Goal: Communication & Community: Ask a question

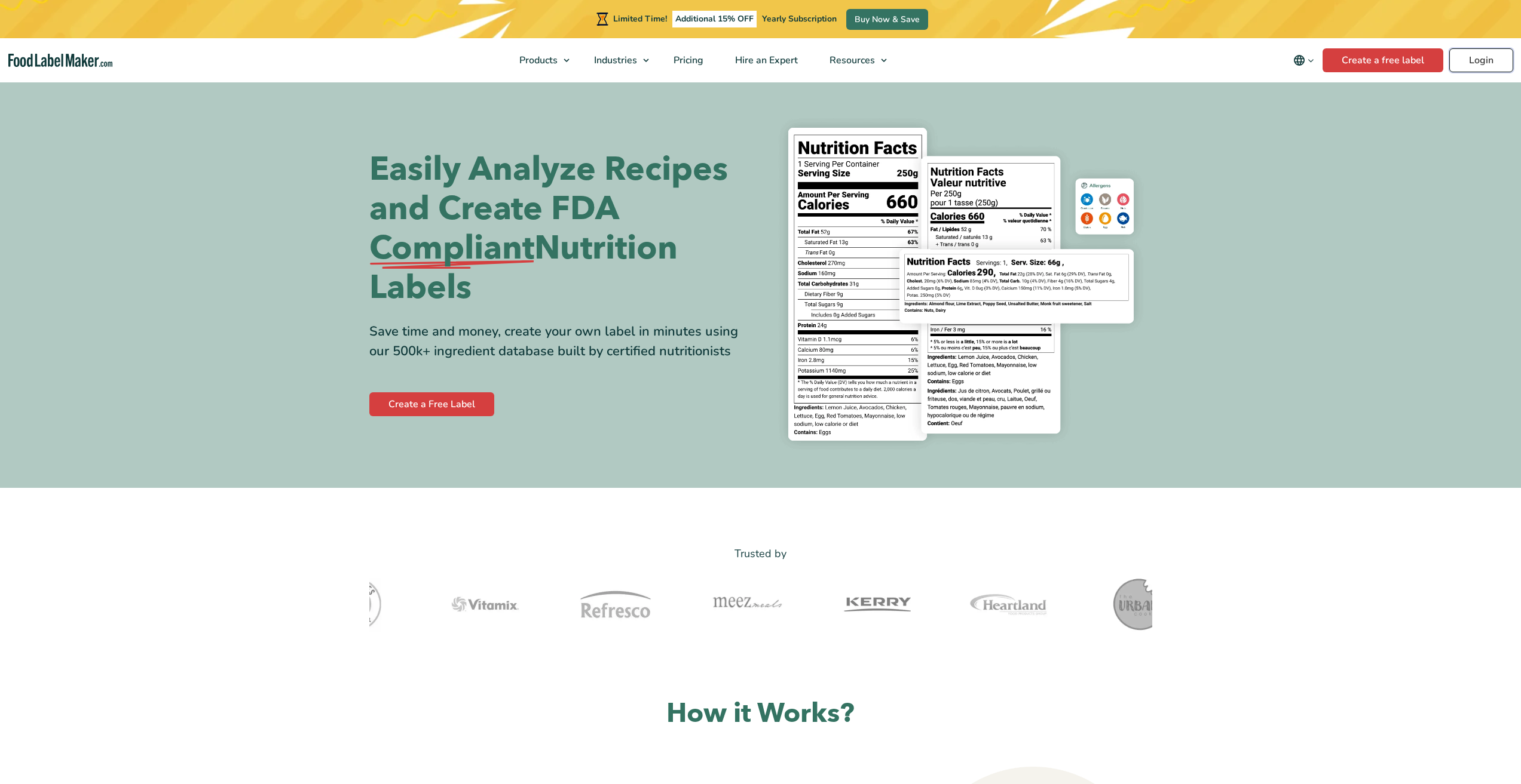
click at [1479, 60] on link "Login" at bounding box center [1481, 60] width 64 height 24
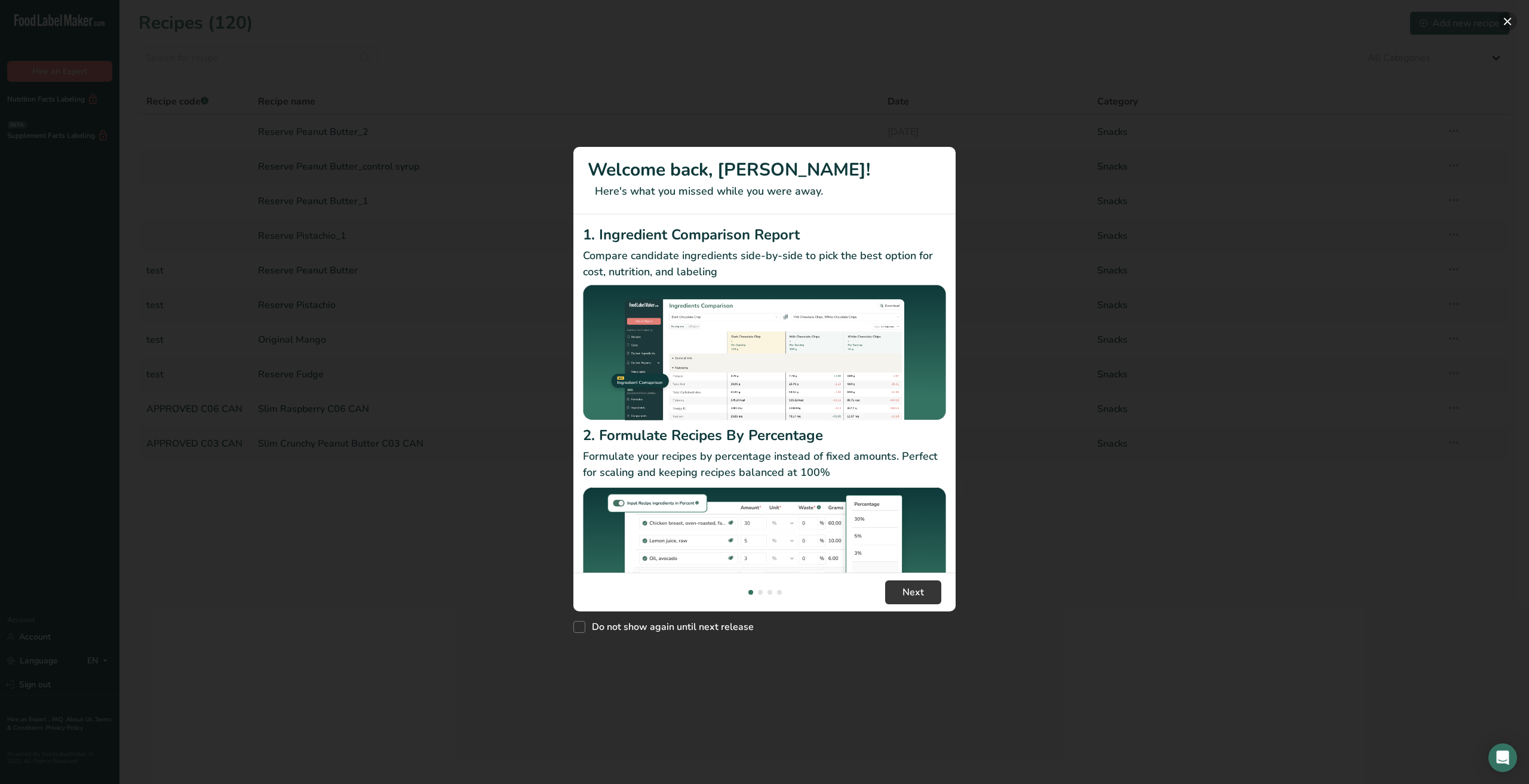
click at [1512, 19] on button "New Features" at bounding box center [1507, 21] width 19 height 19
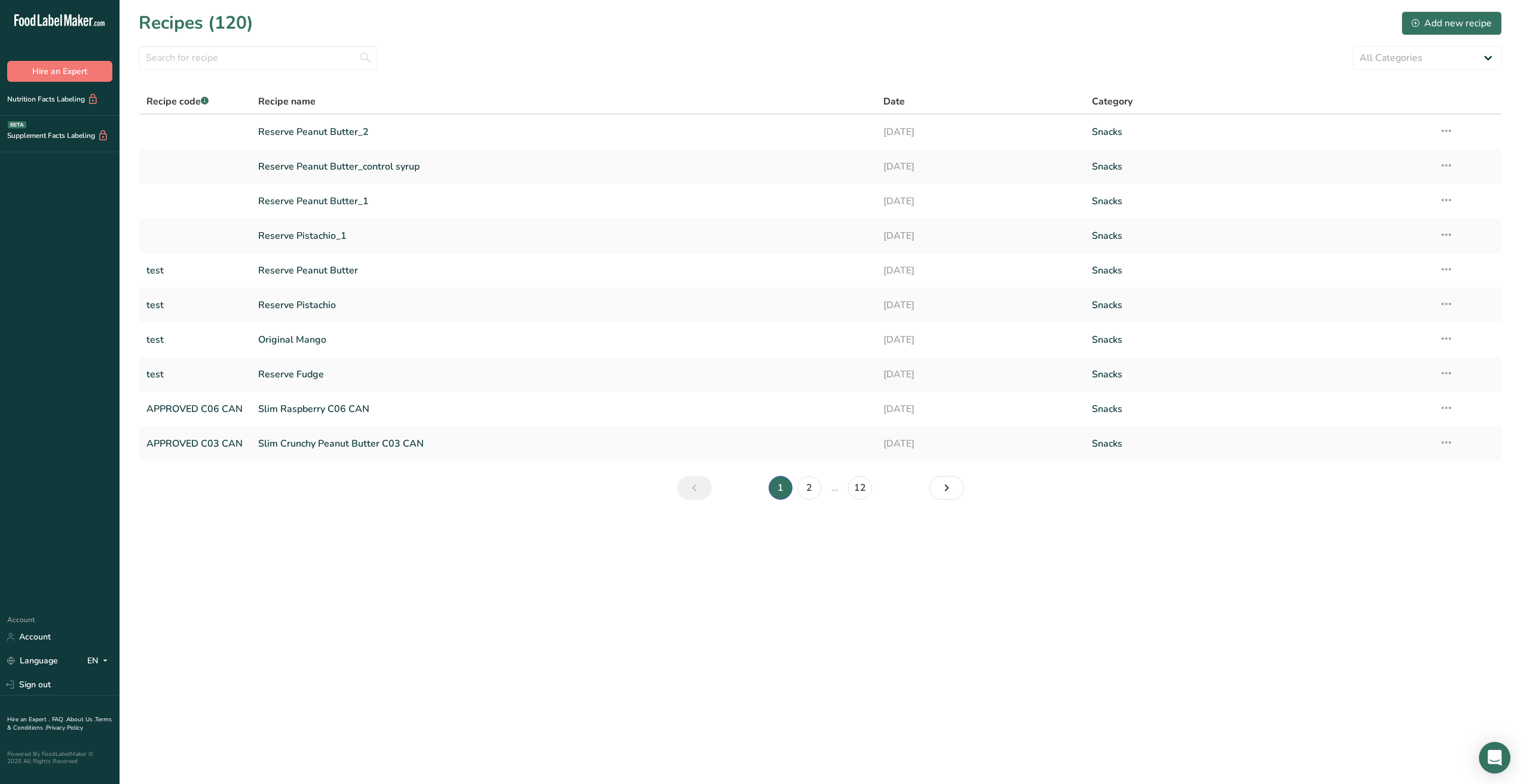
click at [1495, 759] on icon "Open Intercom Messenger" at bounding box center [1494, 757] width 14 height 15
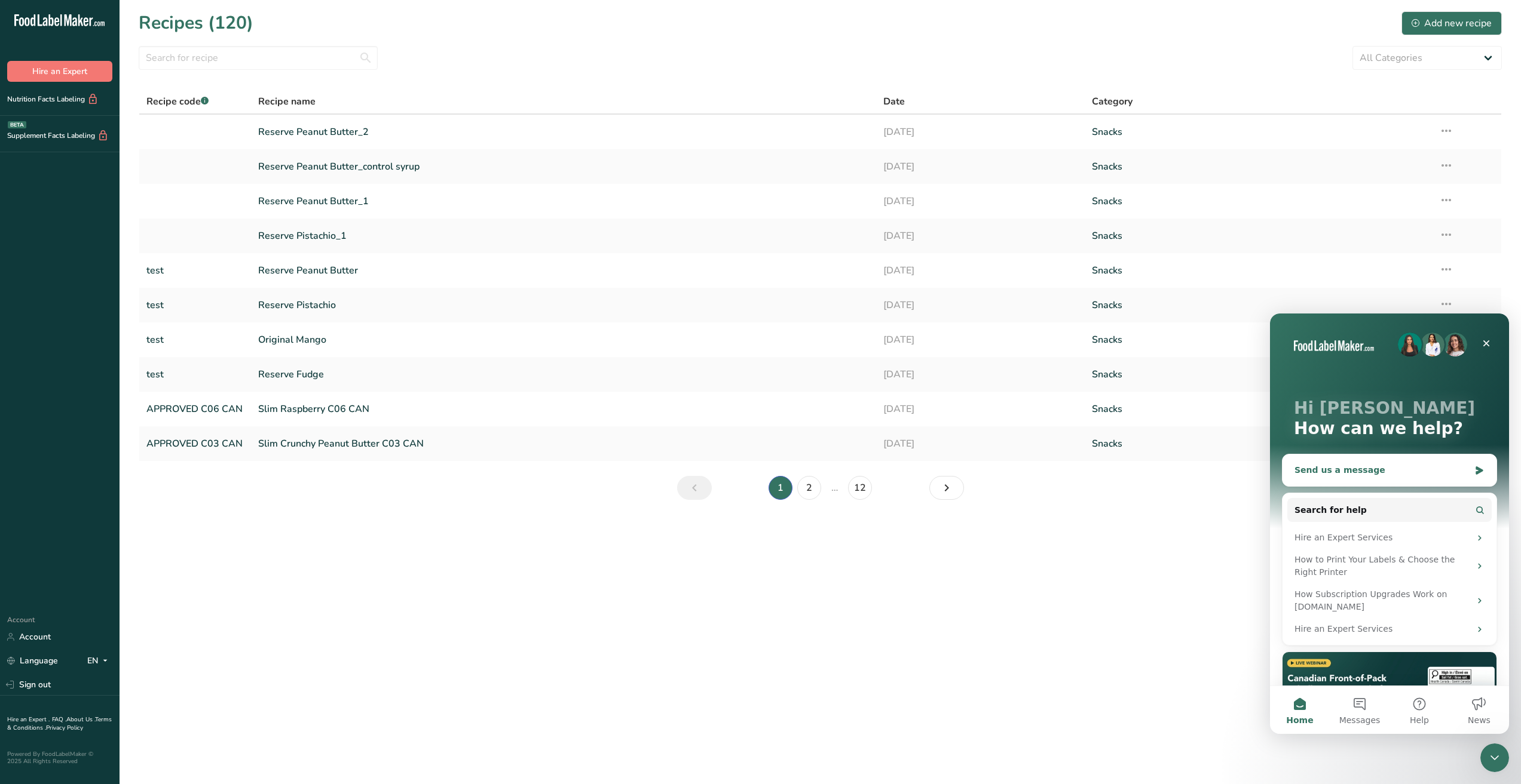
click at [1368, 473] on div "Send us a message" at bounding box center [1382, 470] width 175 height 13
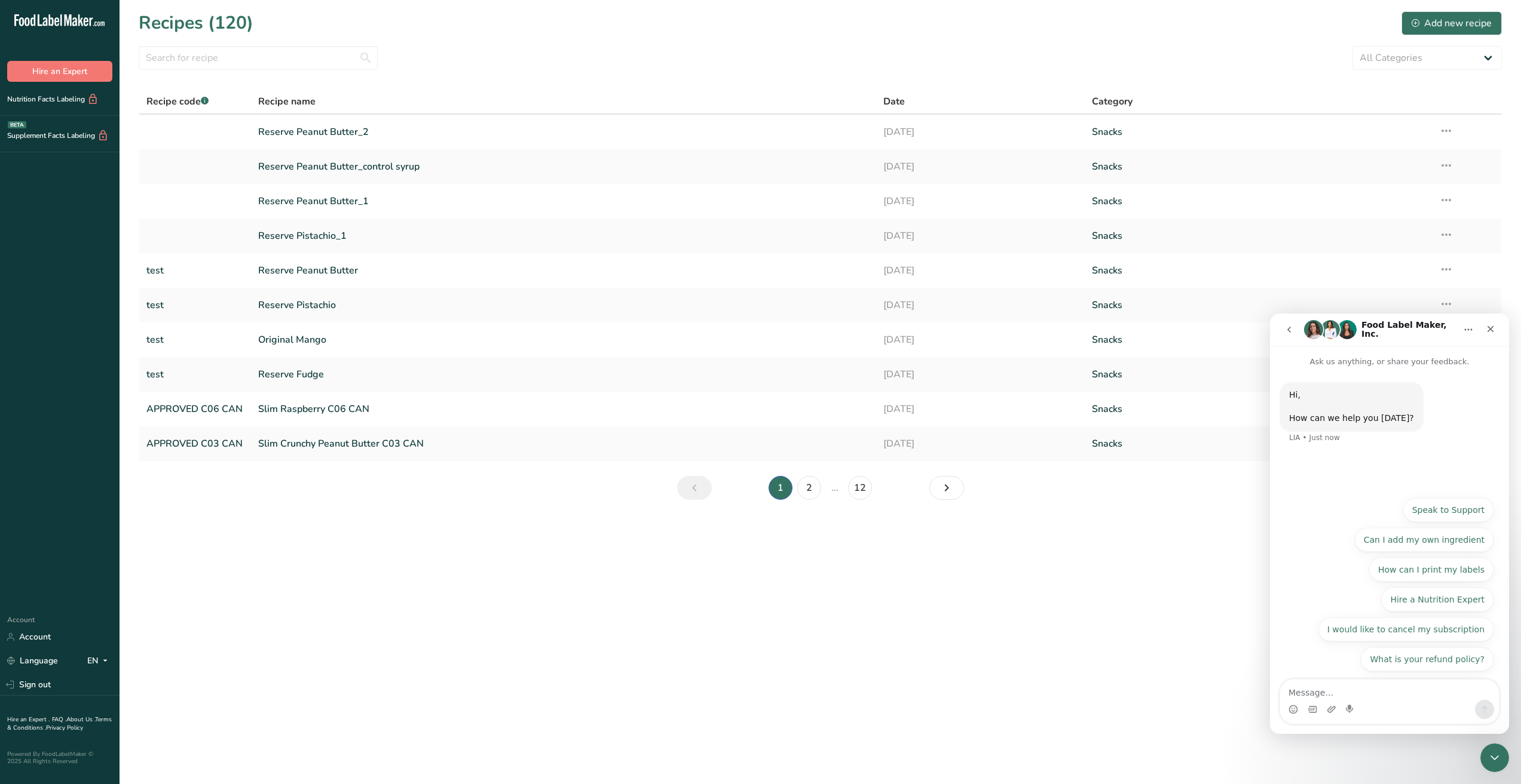
click at [1343, 693] on textarea "Message…" at bounding box center [1389, 690] width 219 height 21
click at [1430, 508] on button "Speak to Support" at bounding box center [1448, 510] width 90 height 24
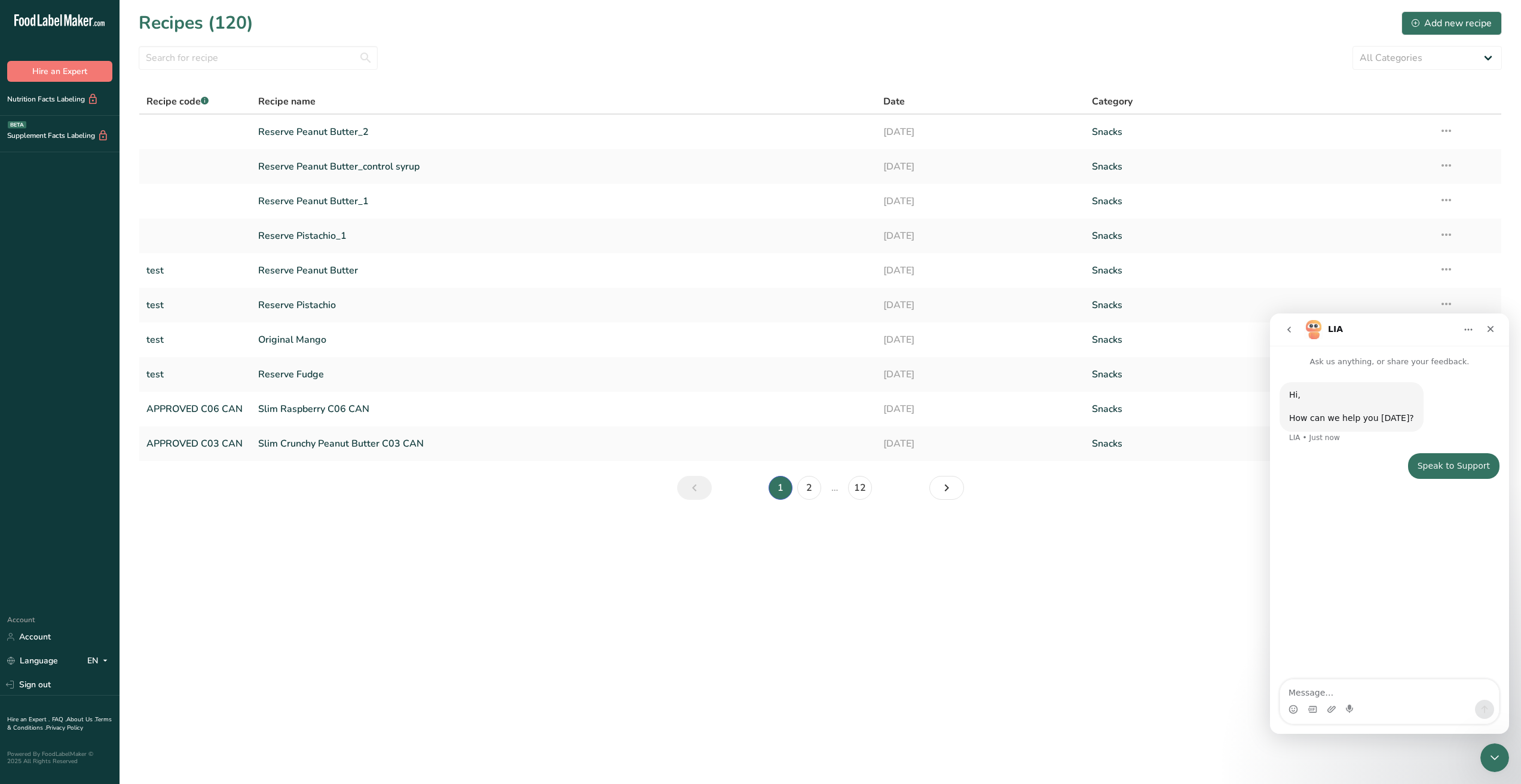
click at [1311, 693] on textarea "Message…" at bounding box center [1389, 690] width 219 height 21
click at [1333, 691] on textarea "Message…" at bounding box center [1389, 690] width 219 height 21
type textarea "Hi"
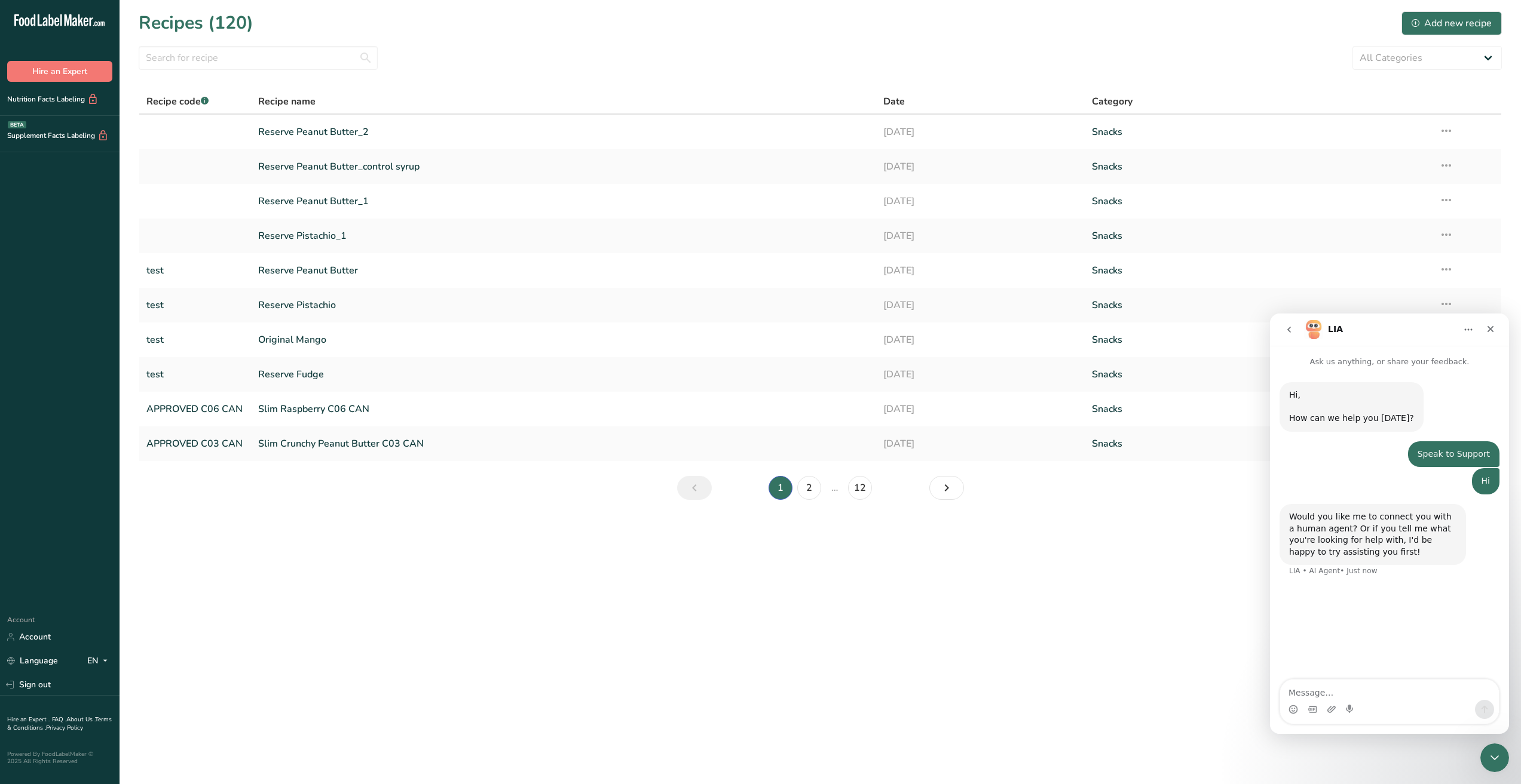
type textarea "I"
type textarea "My Food Label Maker account is not working."
click at [328, 408] on link "Slim Raspberry C06 CAN" at bounding box center [563, 409] width 611 height 25
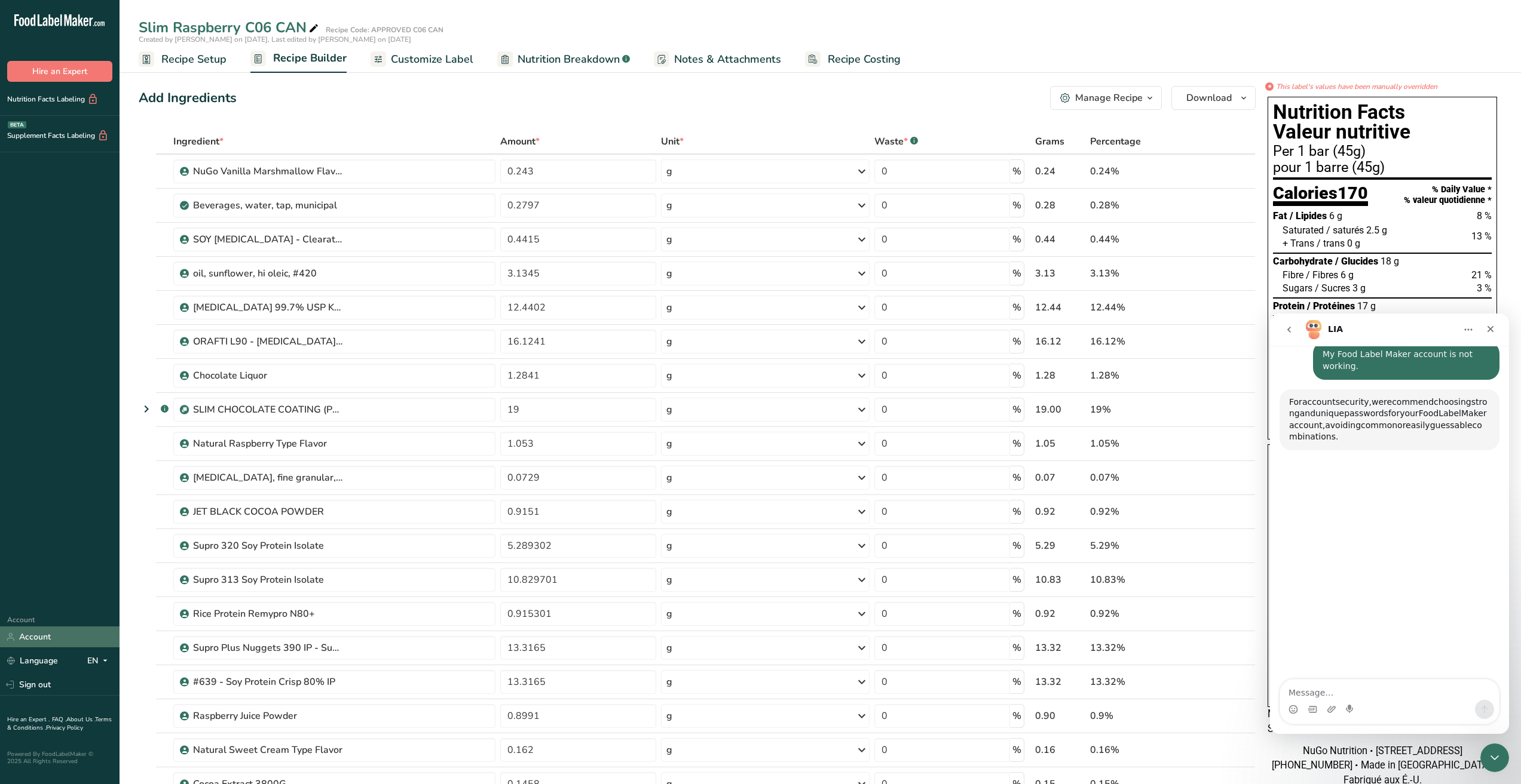
scroll to position [232, 0]
click at [42, 626] on link "Account" at bounding box center [60, 637] width 119 height 21
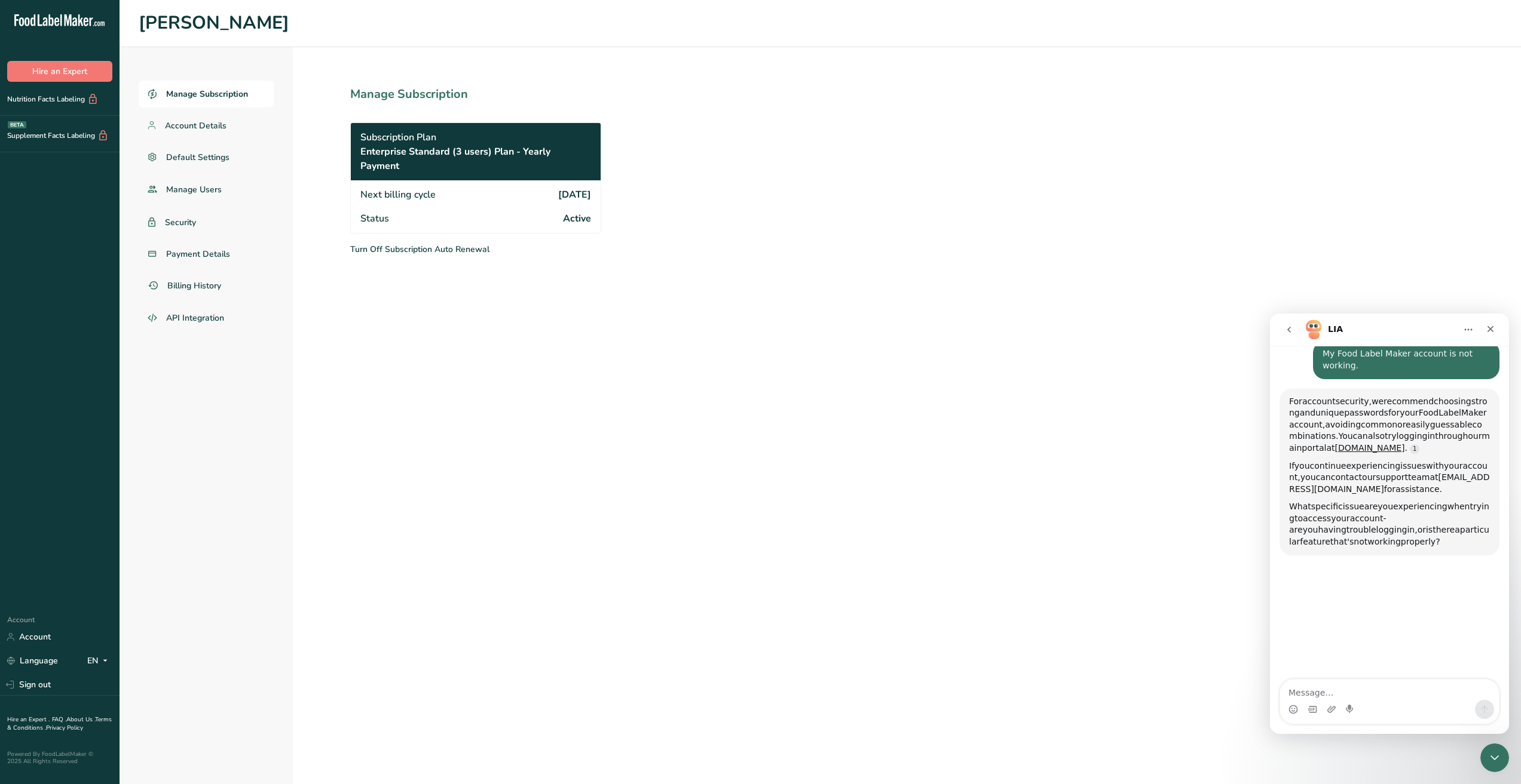
drag, startPoint x: 366, startPoint y: 192, endPoint x: 579, endPoint y: 206, distance: 213.5
click at [579, 206] on div "Next billing cycle 2025-09-17 Status Active" at bounding box center [475, 206] width 250 height 52
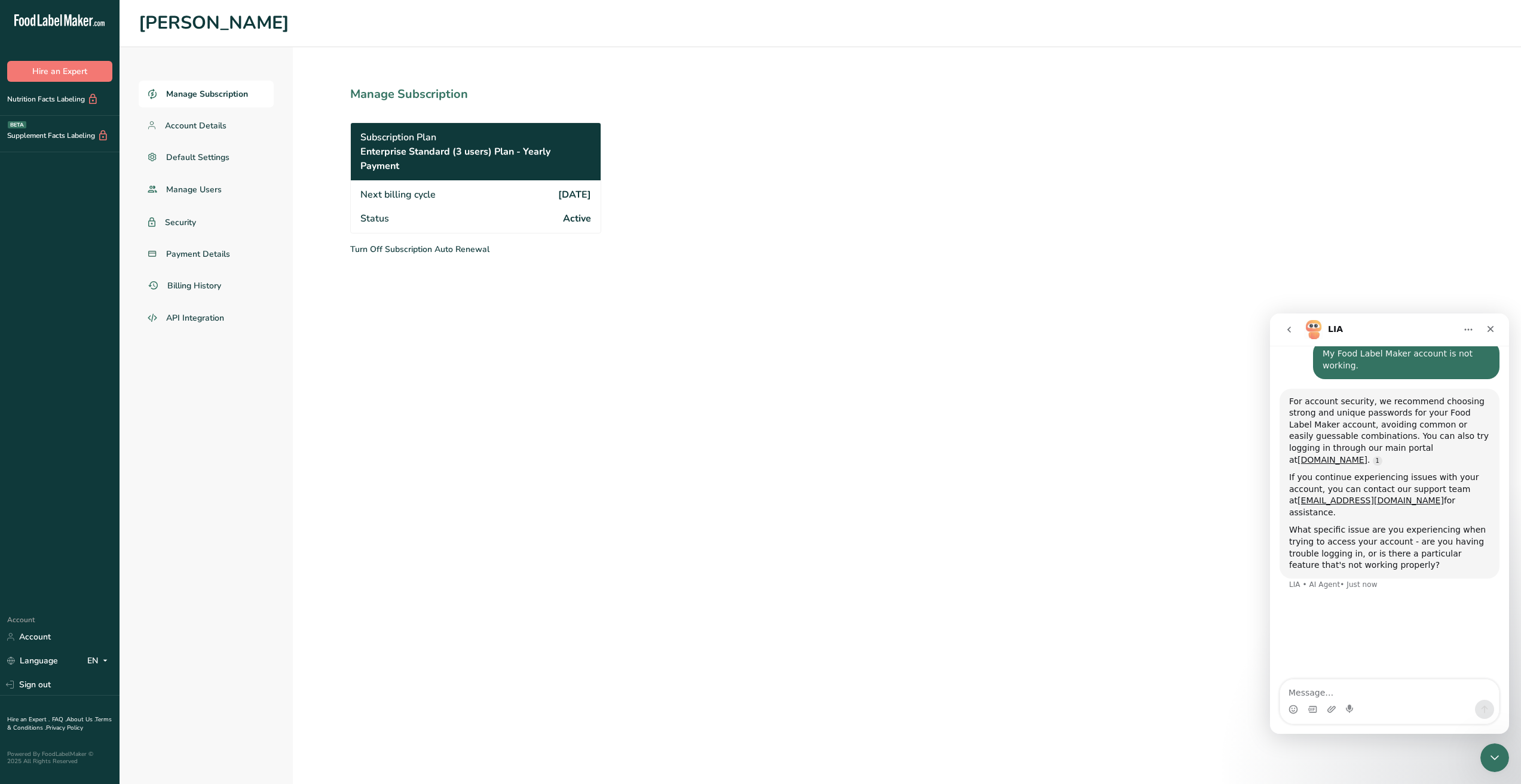
click at [511, 190] on div "Next billing cycle 2025-09-17" at bounding box center [475, 194] width 250 height 27
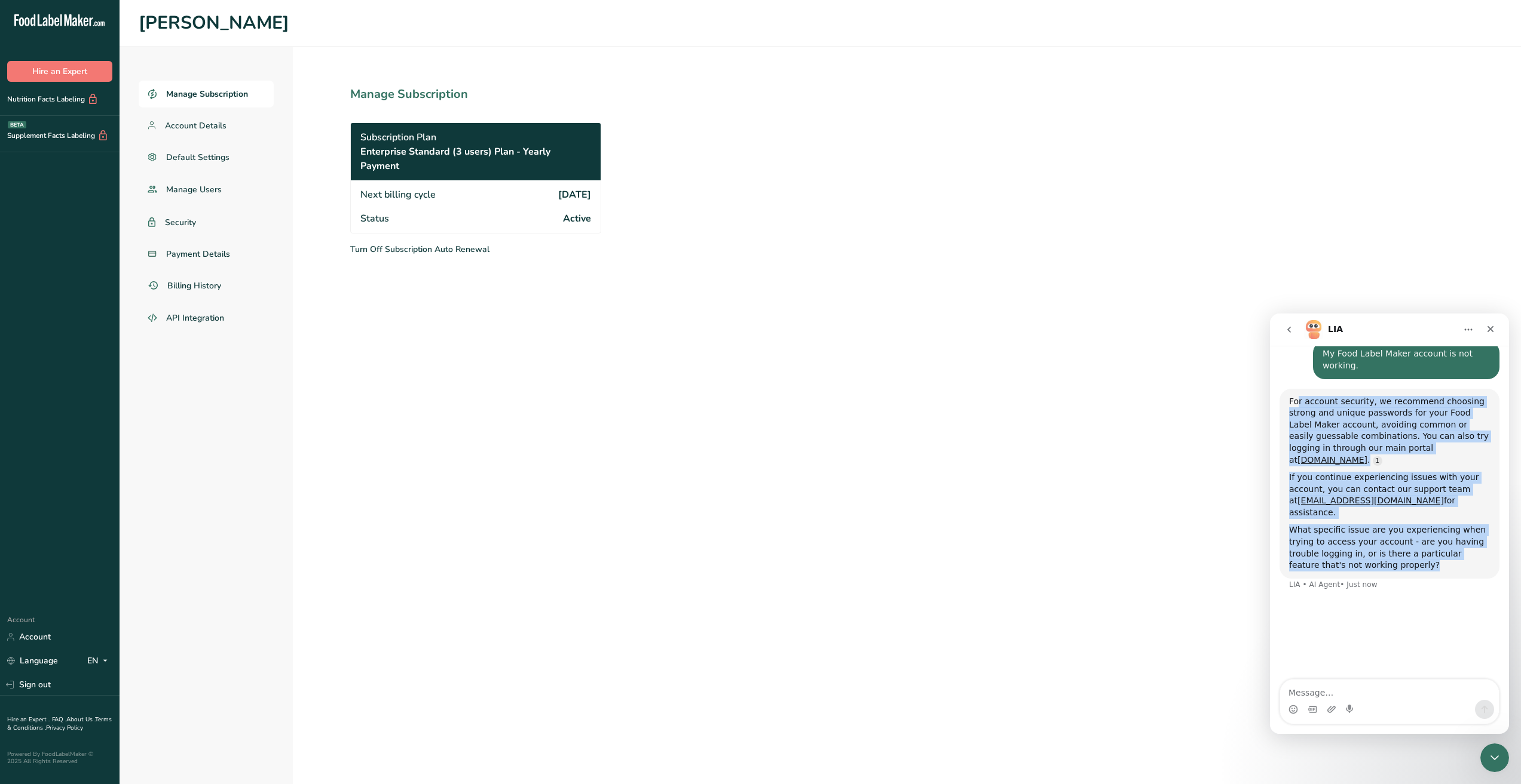
drag, startPoint x: 1299, startPoint y: 405, endPoint x: 1438, endPoint y: 547, distance: 198.7
click at [1438, 547] on div "For account security, we recommend choosing strong and unique passwords for you…" at bounding box center [1389, 484] width 201 height 176
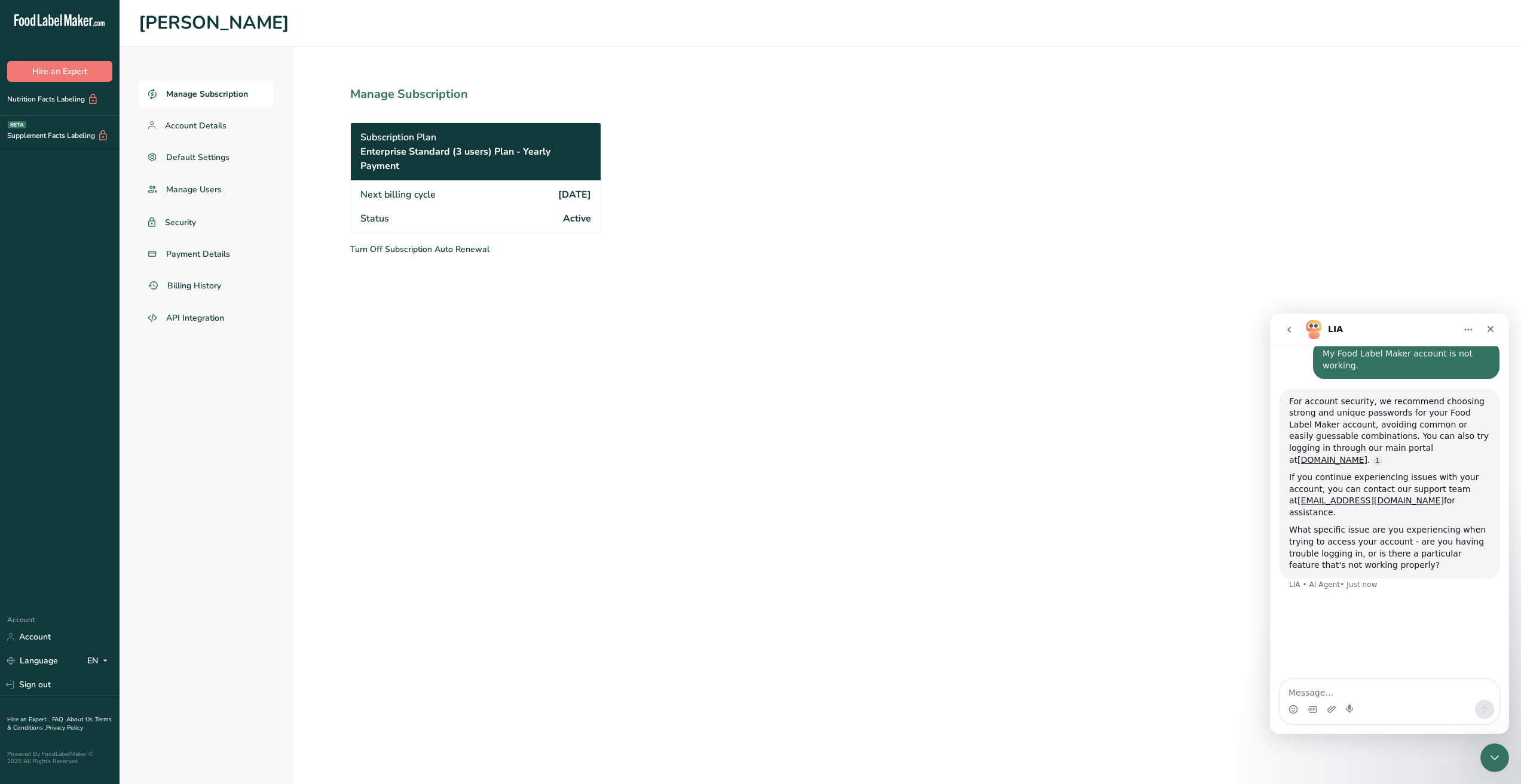
click at [1312, 700] on div "Intercom messenger" at bounding box center [1312, 709] width 9 height 19
click at [1300, 689] on textarea "Message…" at bounding box center [1389, 690] width 219 height 21
type textarea "I"
type textarea "The account is locked and not letting me edit recipes."
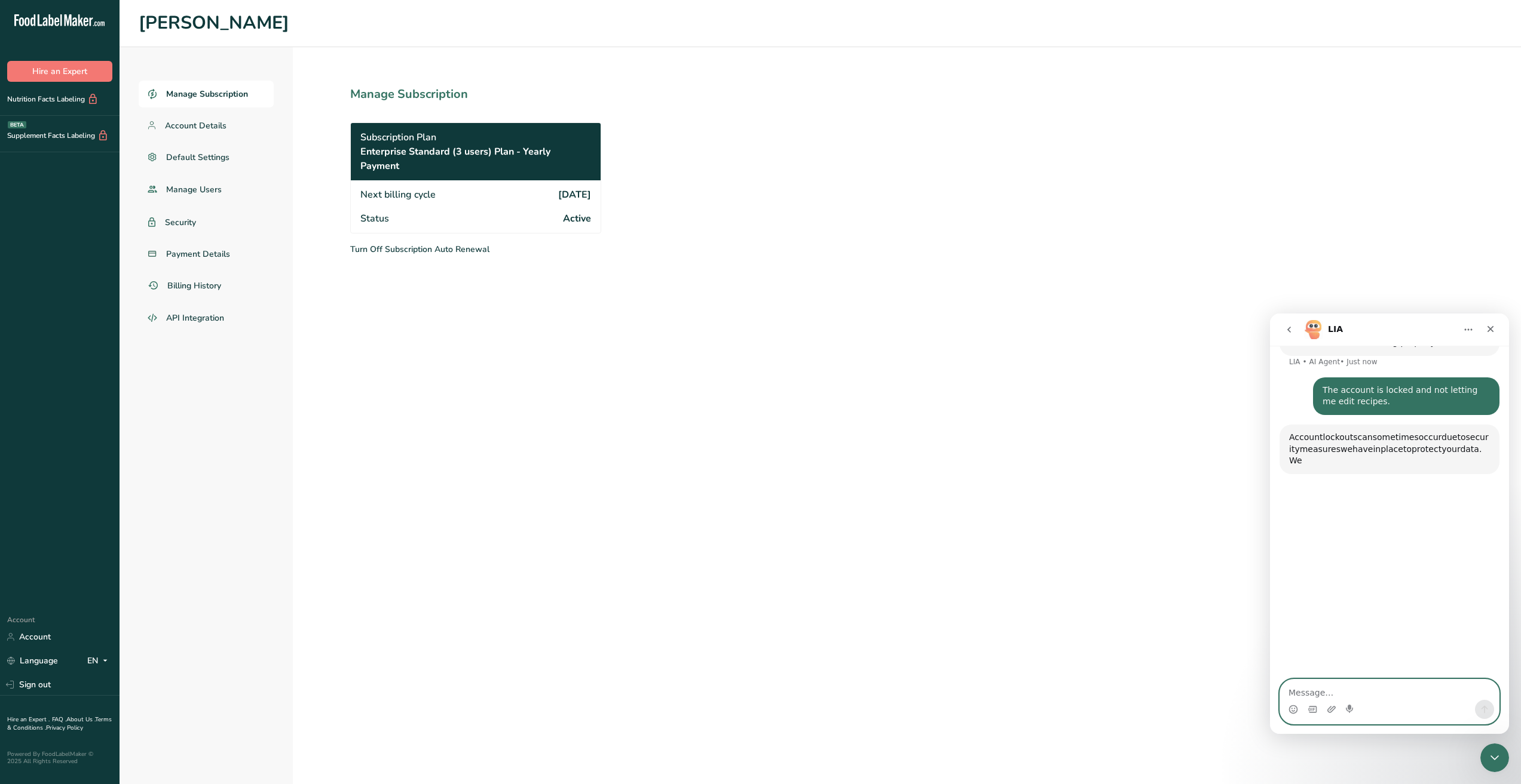
scroll to position [463, 0]
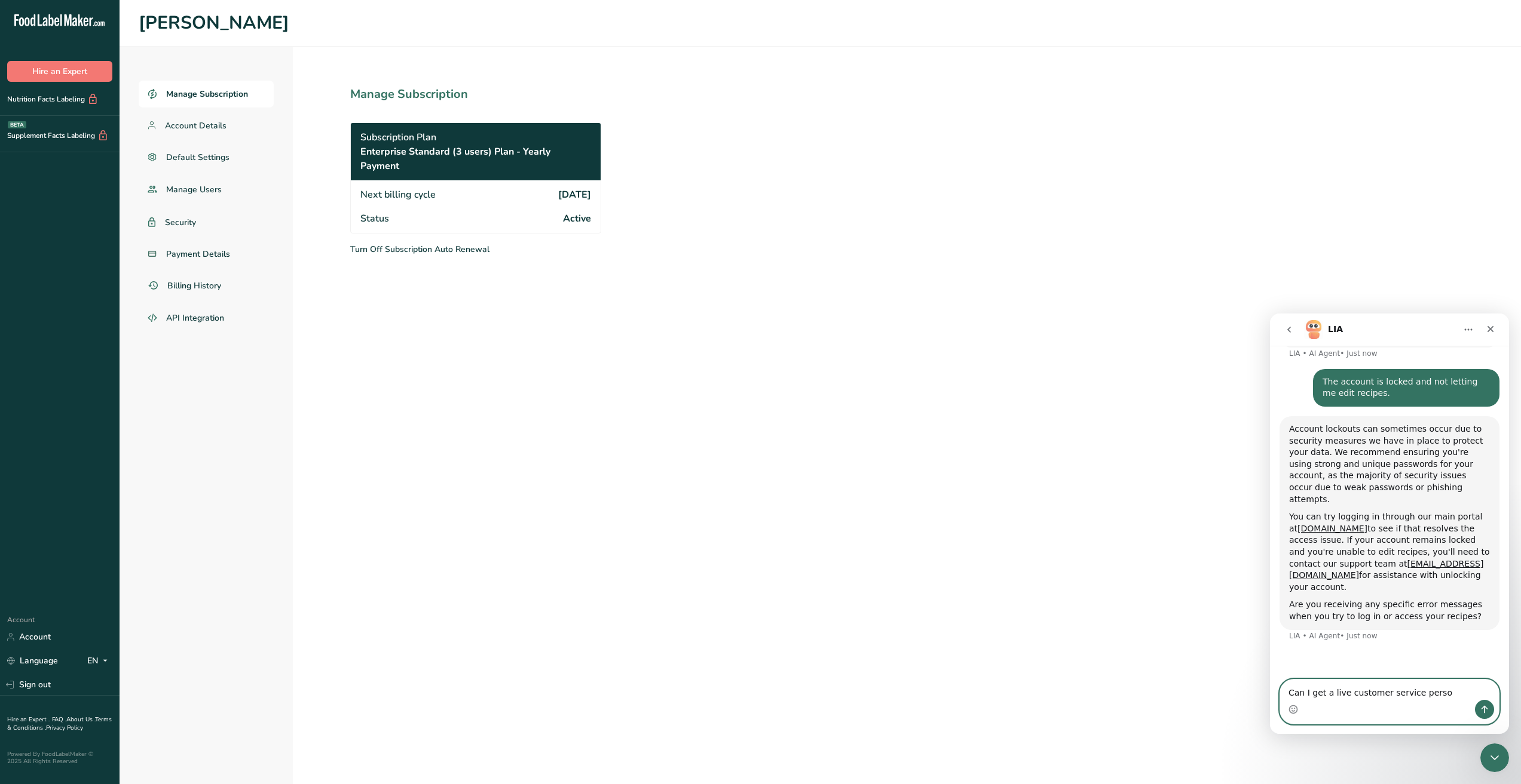
type textarea "Can I get a live customer service person"
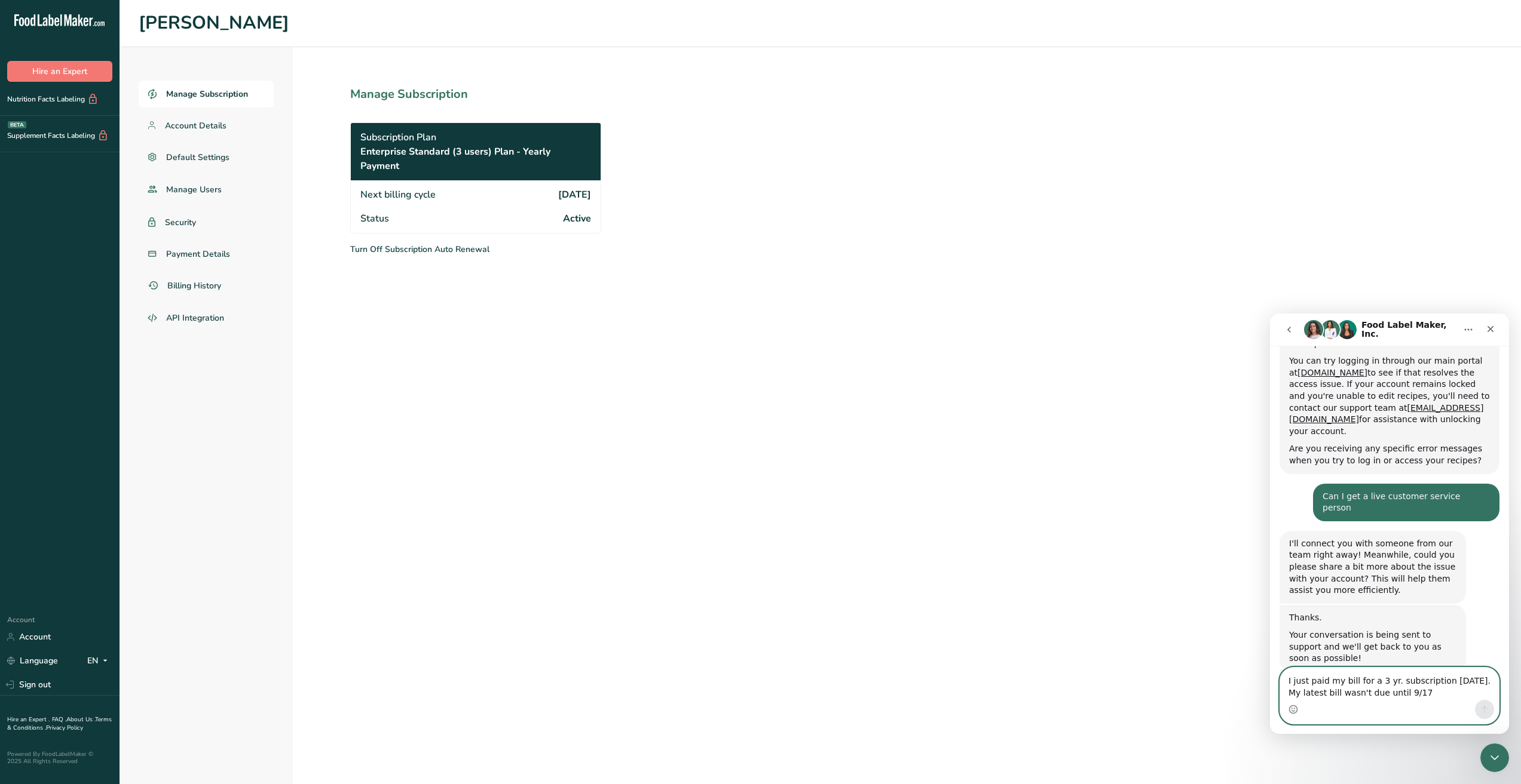
scroll to position [632, 0]
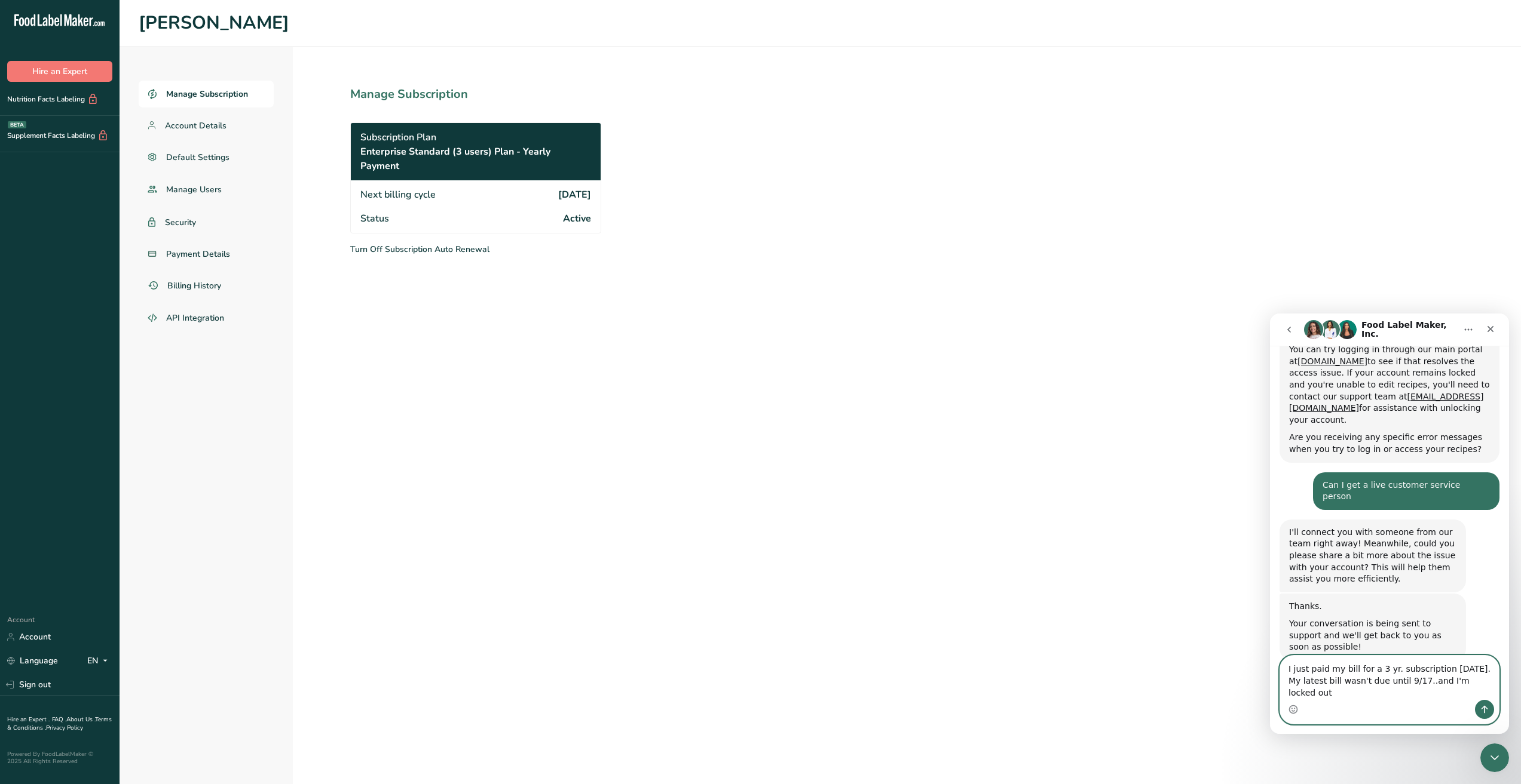
type textarea "I just paid my bill for a 3 yr. subscription [DATE]. My latest bill wasn't due …"
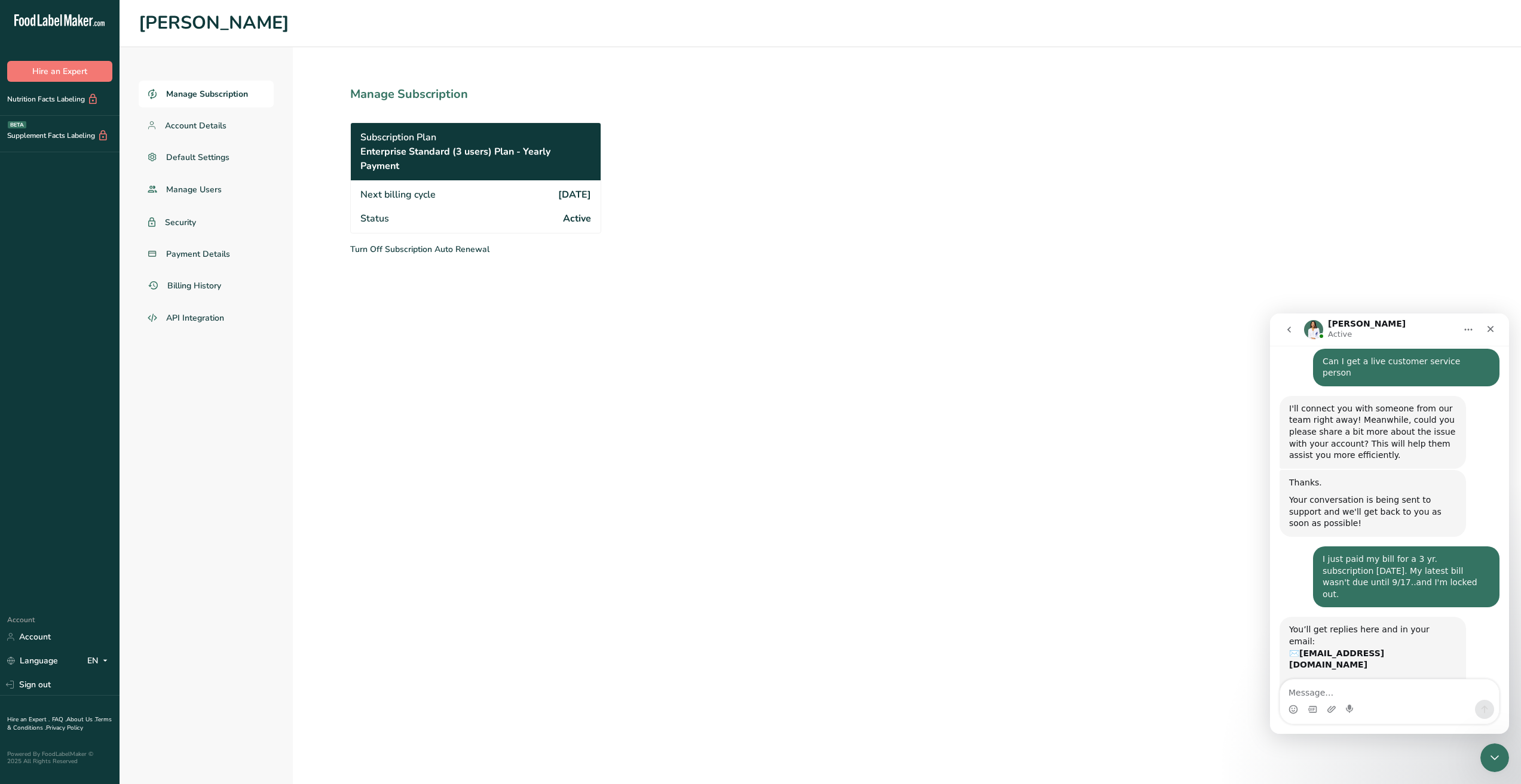
scroll to position [832, 0]
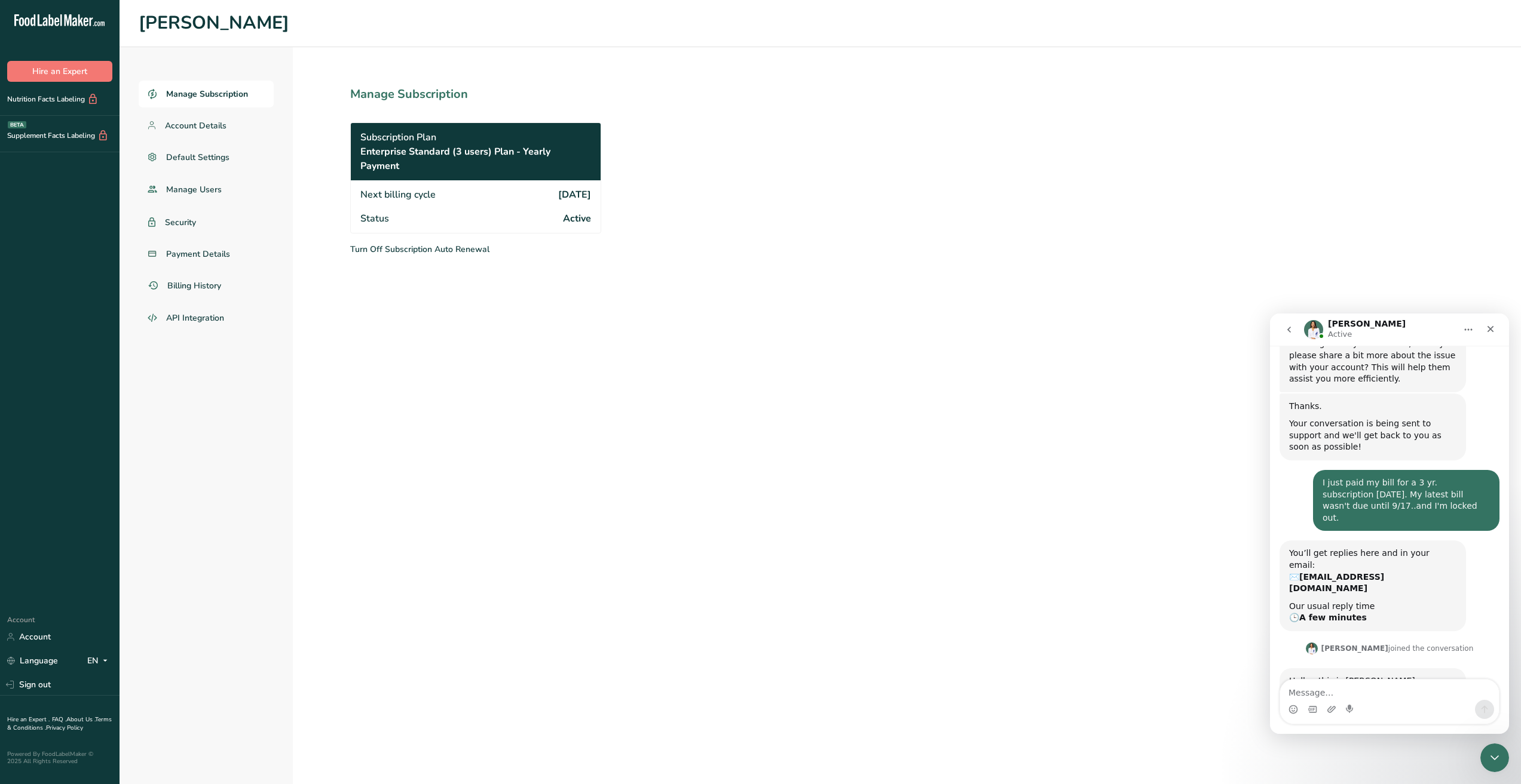
click at [1487, 394] on div "Thanks. Your conversation is being sent to support and we'll get back to you as…" at bounding box center [1390, 431] width 220 height 76
click at [1331, 680] on textarea "Message…" at bounding box center [1389, 690] width 219 height 21
type textarea "Thank you [PERSON_NAME]"
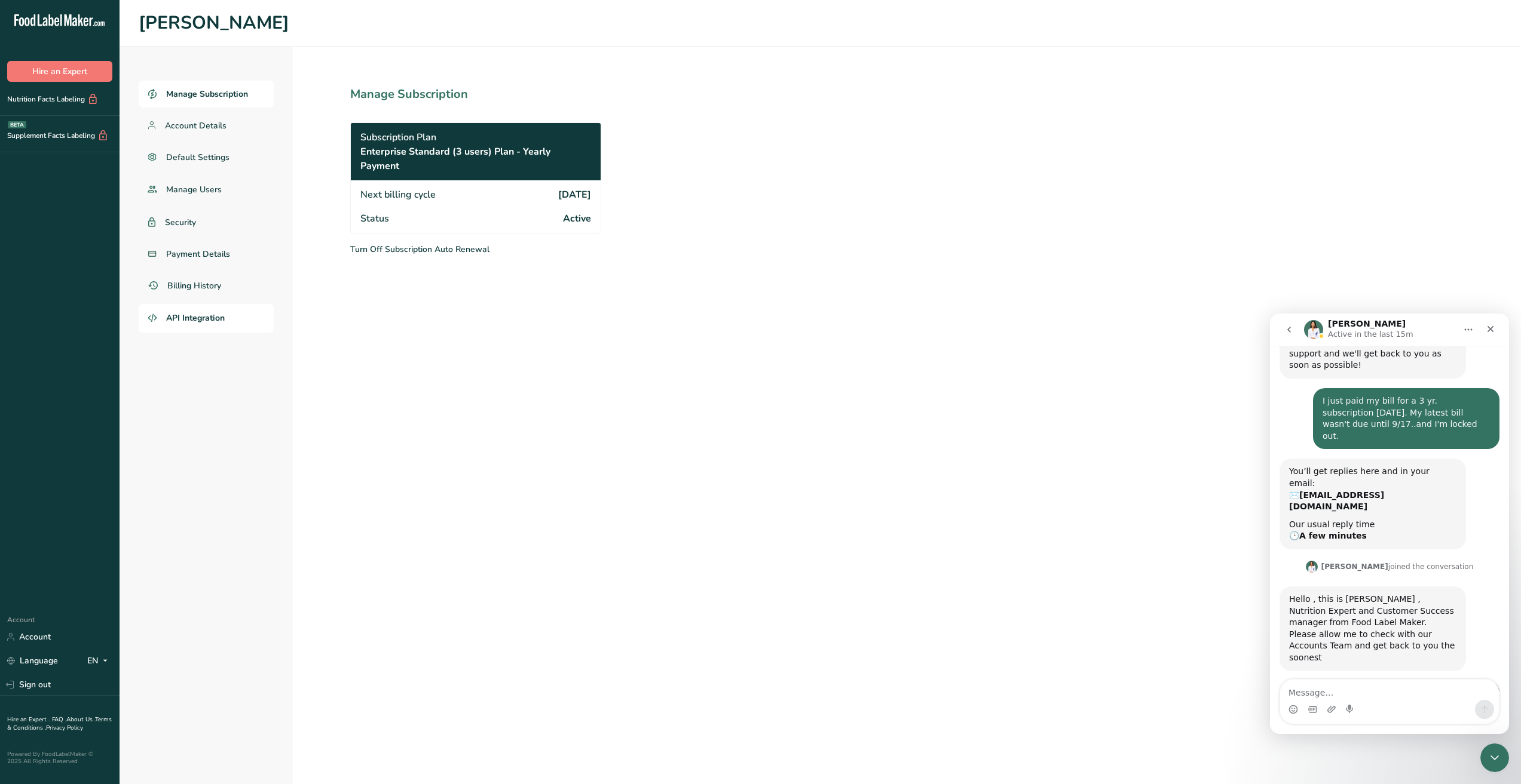
scroll to position [949, 0]
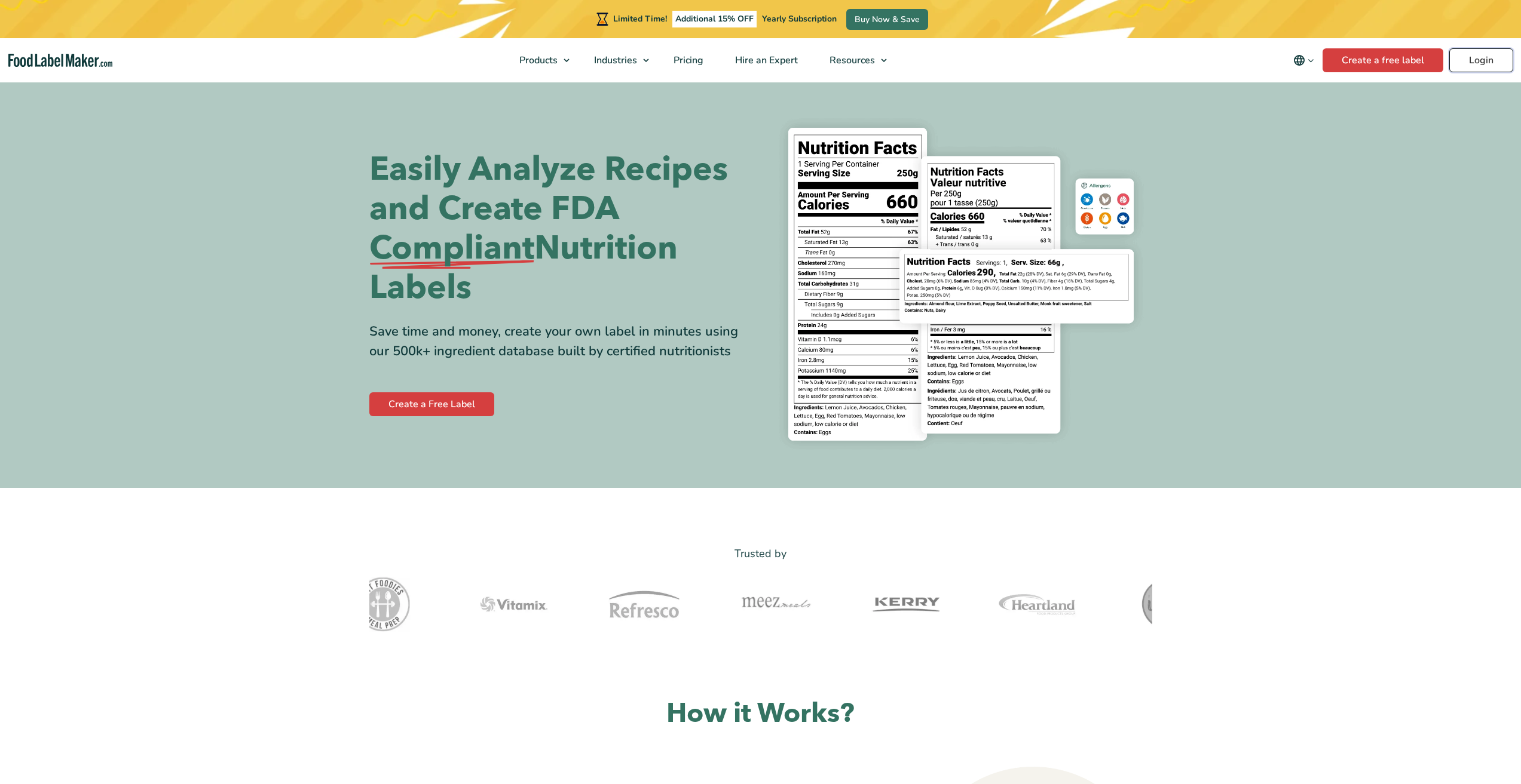
drag, startPoint x: 0, startPoint y: 0, endPoint x: 1460, endPoint y: 58, distance: 1461.2
click at [1460, 58] on link "Login" at bounding box center [1481, 60] width 64 height 24
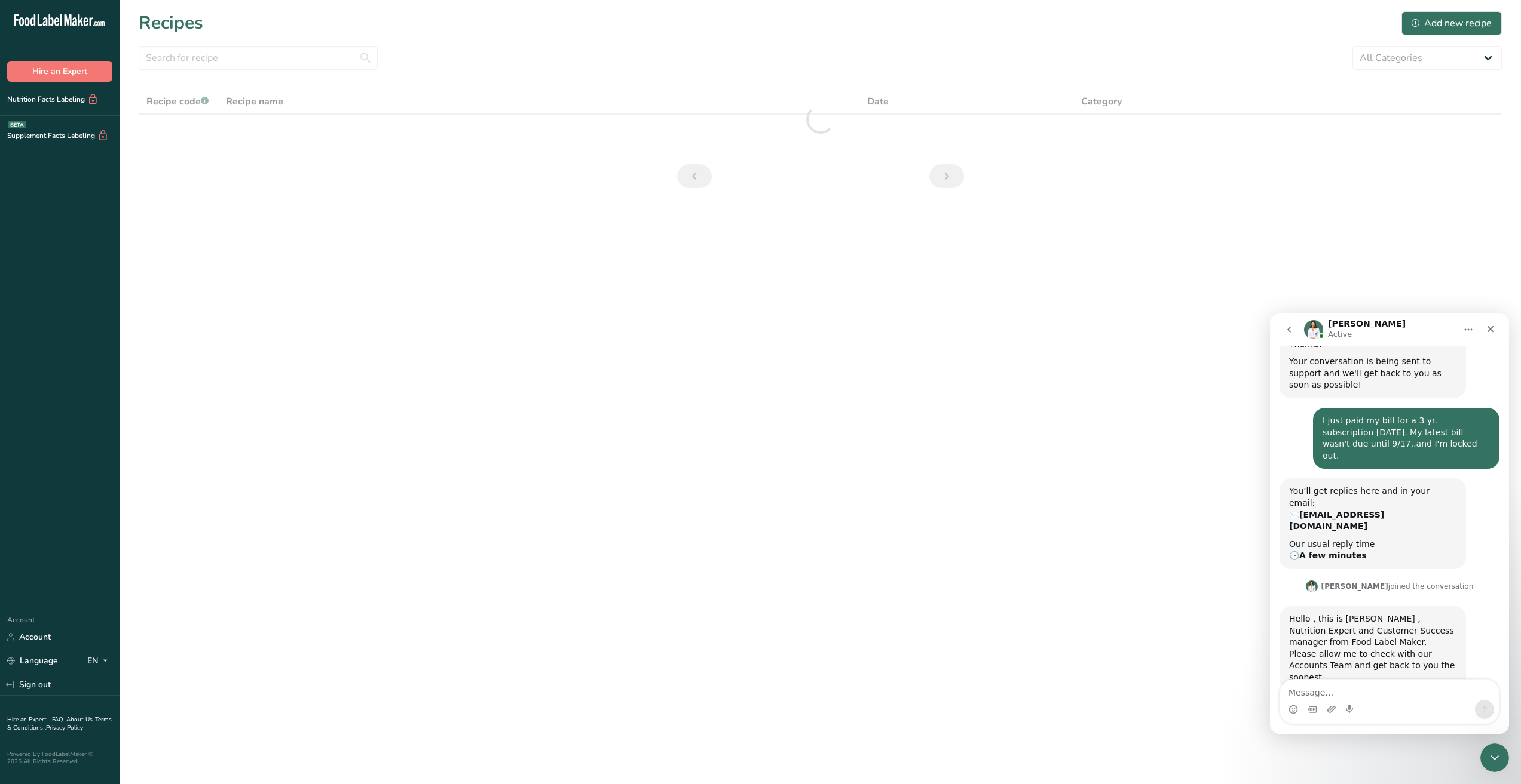
scroll to position [919, 0]
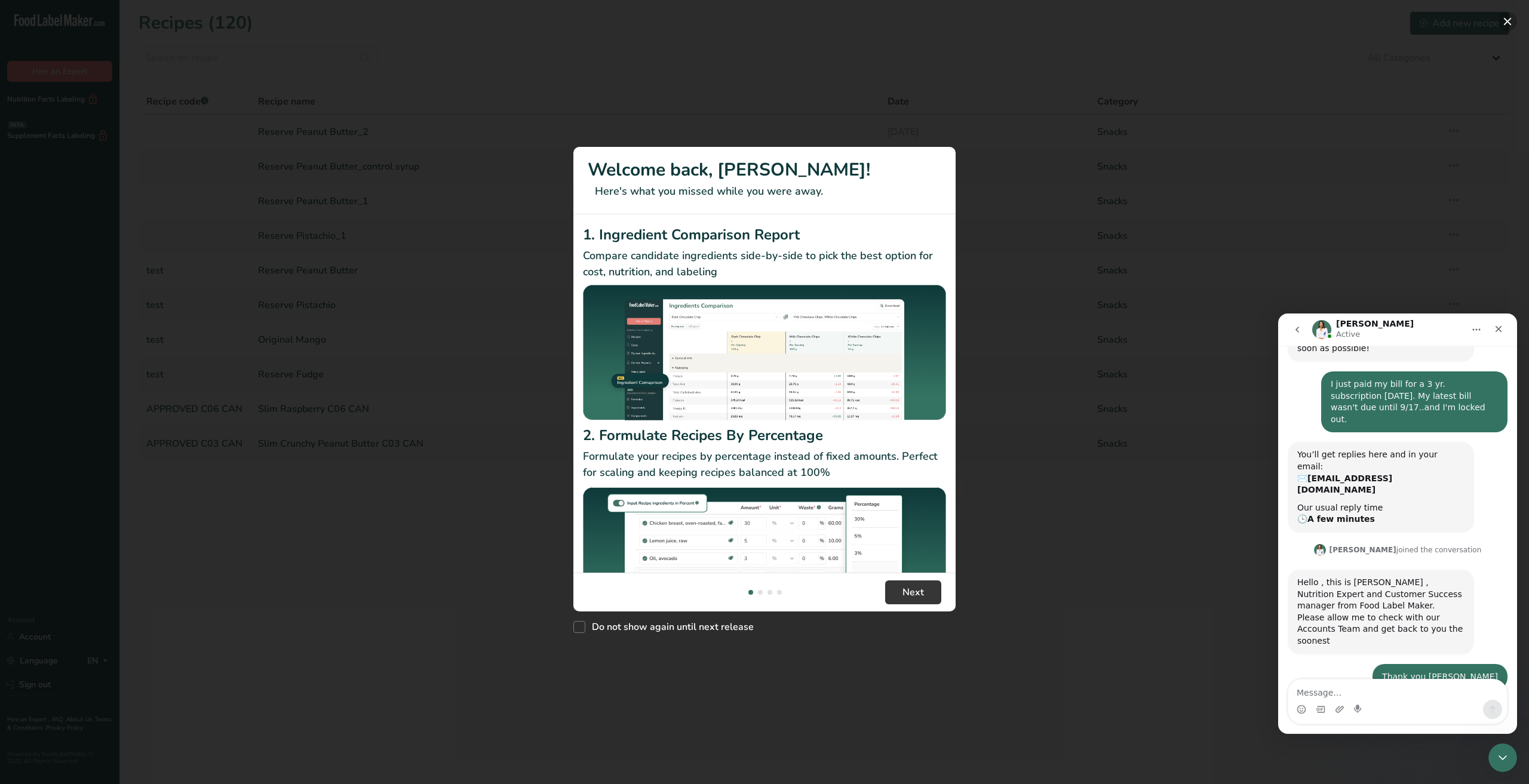
click at [1506, 25] on button "New Features" at bounding box center [1507, 21] width 19 height 19
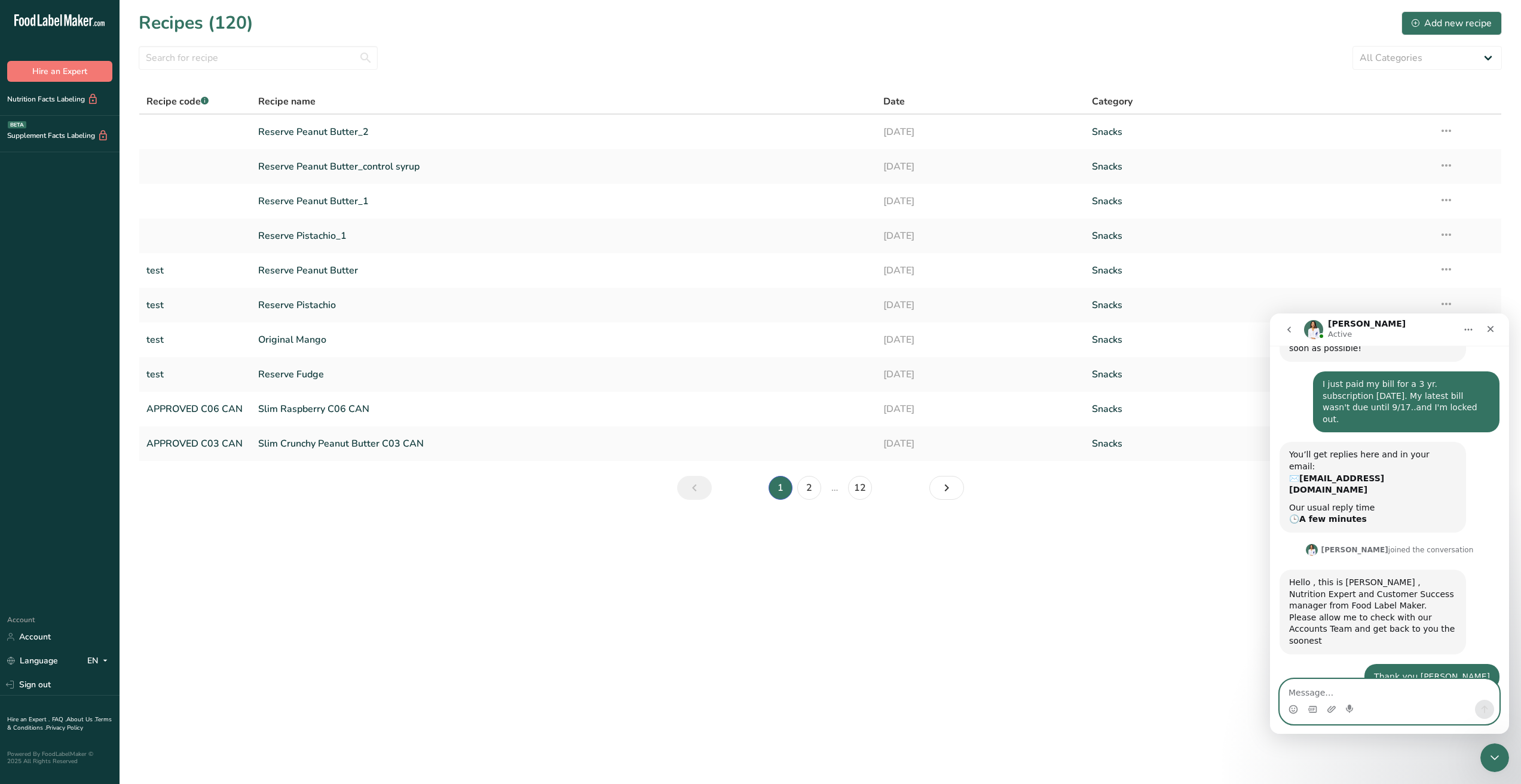
click at [1304, 692] on textarea "Message…" at bounding box center [1389, 690] width 219 height 21
click at [1319, 685] on textarea "Message…" at bounding box center [1389, 690] width 219 height 21
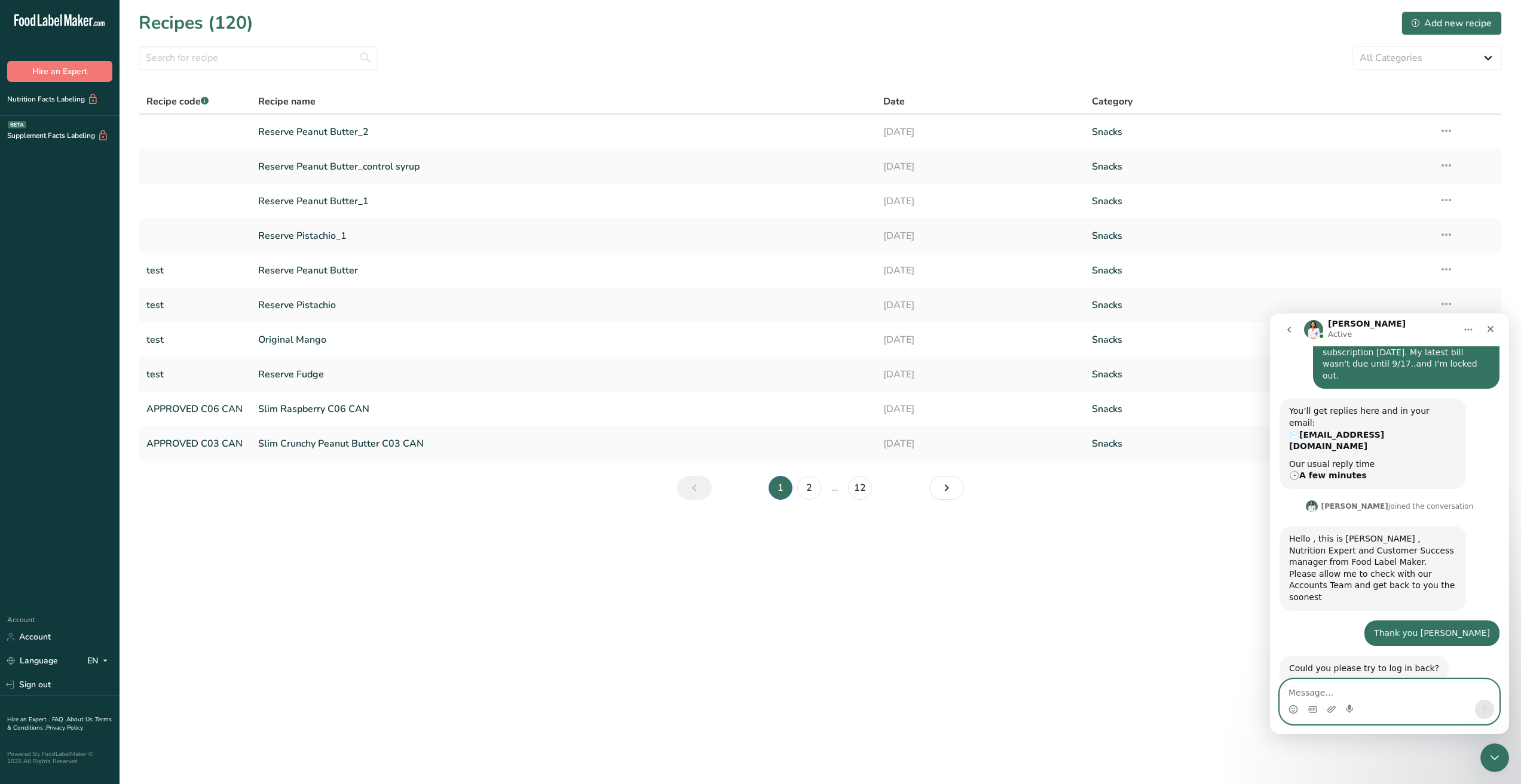
scroll to position [1060, 0]
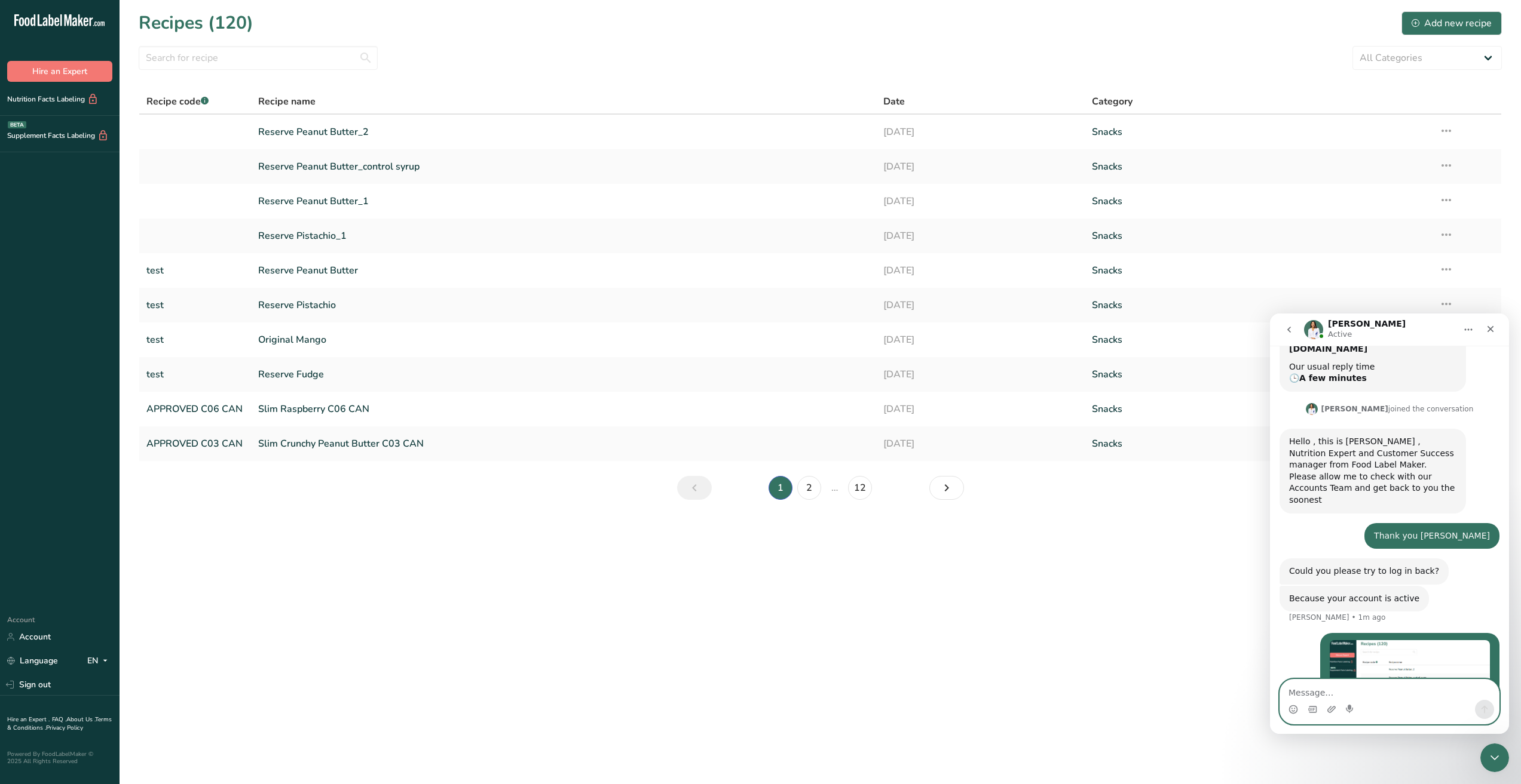
click at [1341, 686] on textarea "Message…" at bounding box center [1389, 690] width 219 height 21
click at [50, 674] on link "Sign out" at bounding box center [60, 685] width 119 height 21
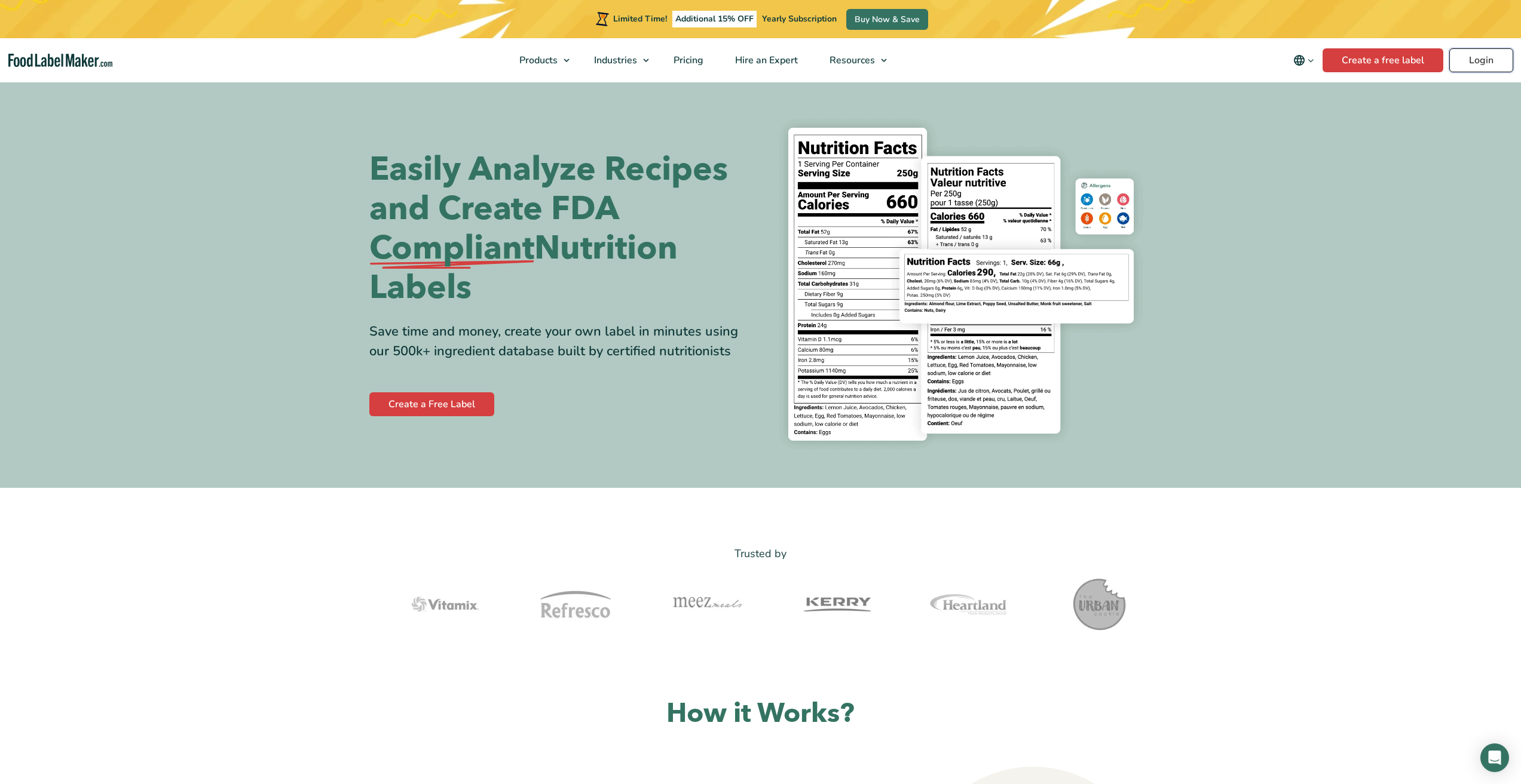
click at [1473, 60] on link "Login" at bounding box center [1481, 60] width 64 height 24
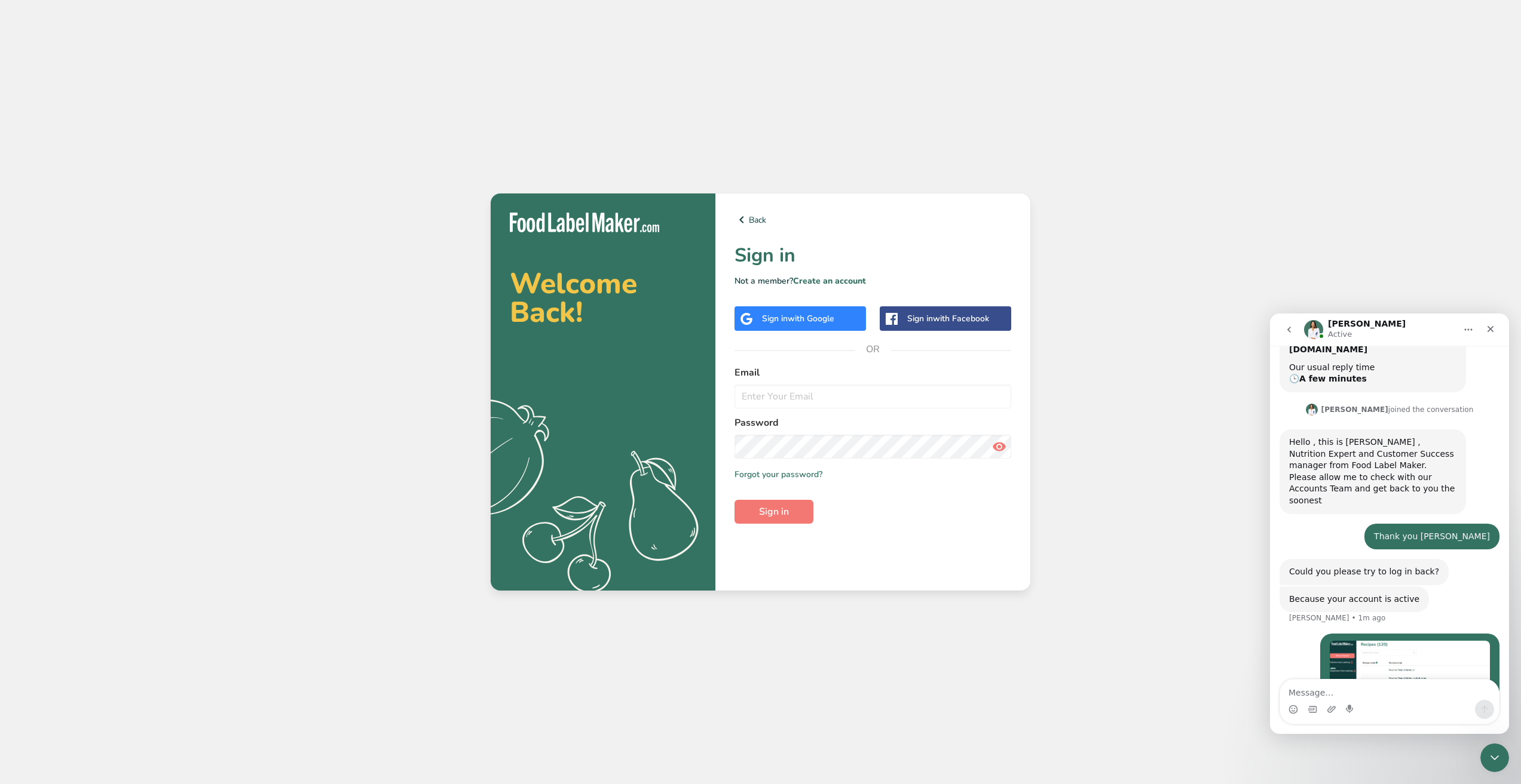
scroll to position [1060, 0]
click at [791, 394] on input "email" at bounding box center [873, 396] width 276 height 24
type input "[EMAIL_ADDRESS][DOMAIN_NAME]"
click at [735, 500] on button "Sign in" at bounding box center [774, 512] width 79 height 24
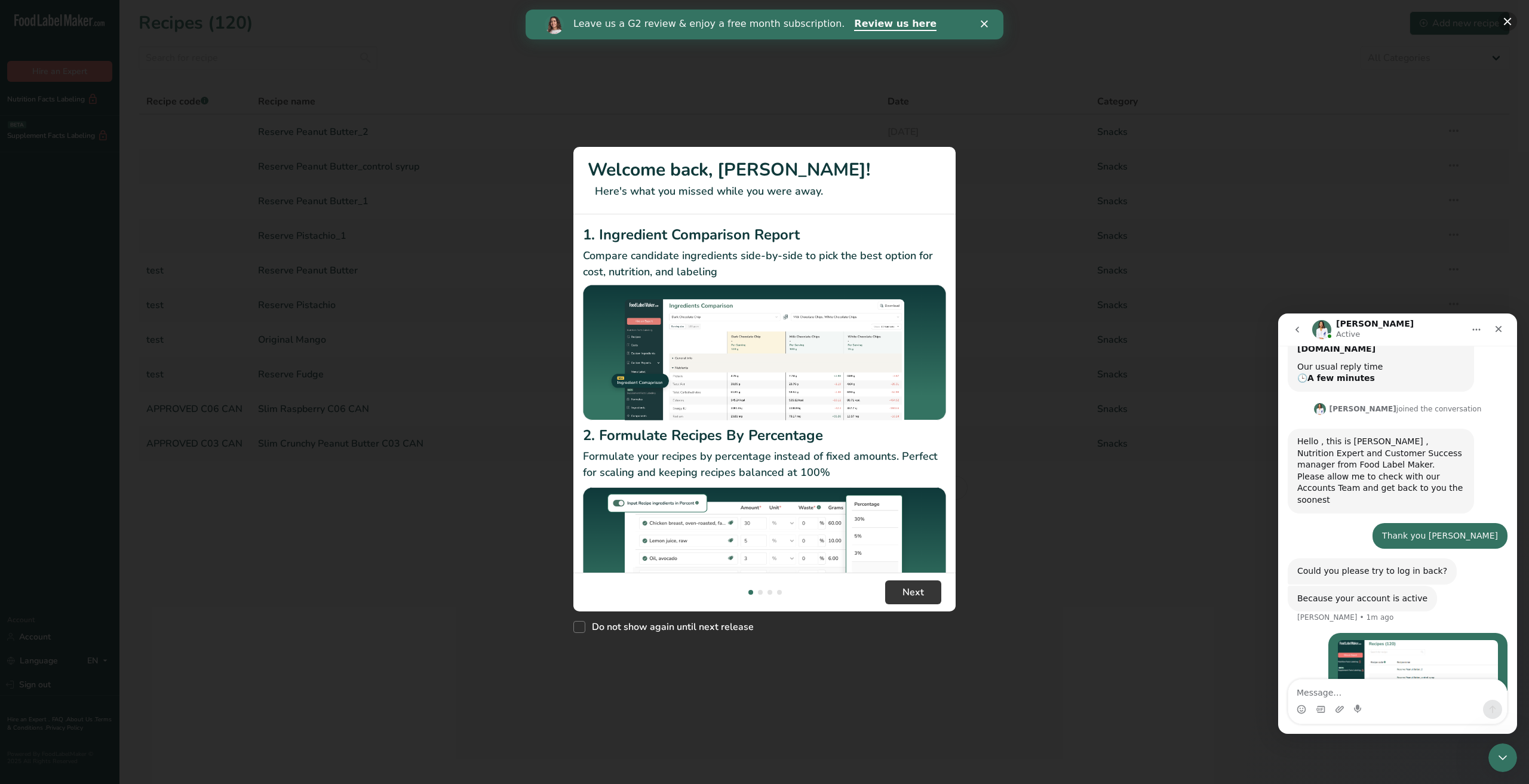
click at [1505, 21] on button "New Features" at bounding box center [1507, 21] width 19 height 19
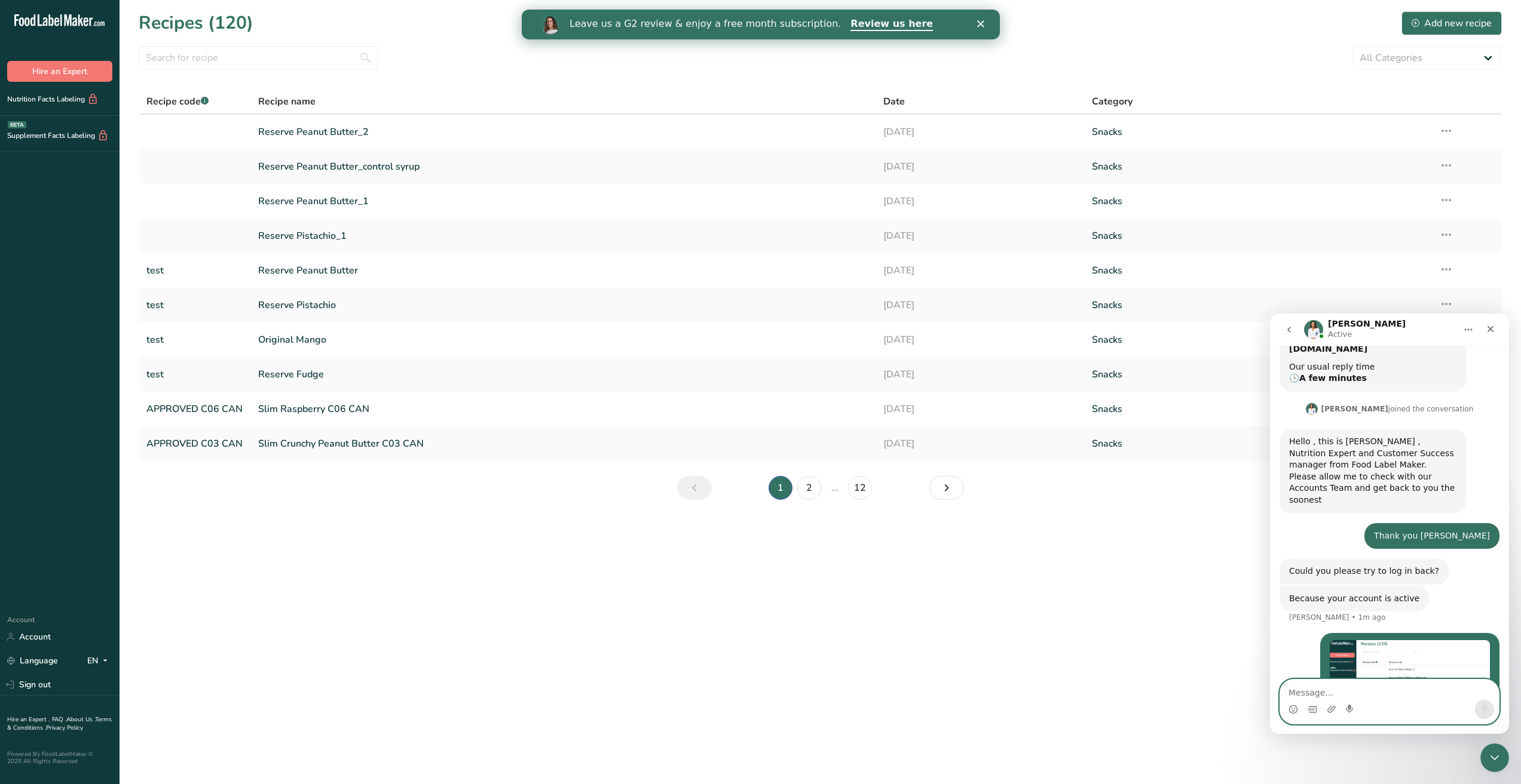
click at [1324, 681] on textarea "Message…" at bounding box center [1389, 690] width 219 height 21
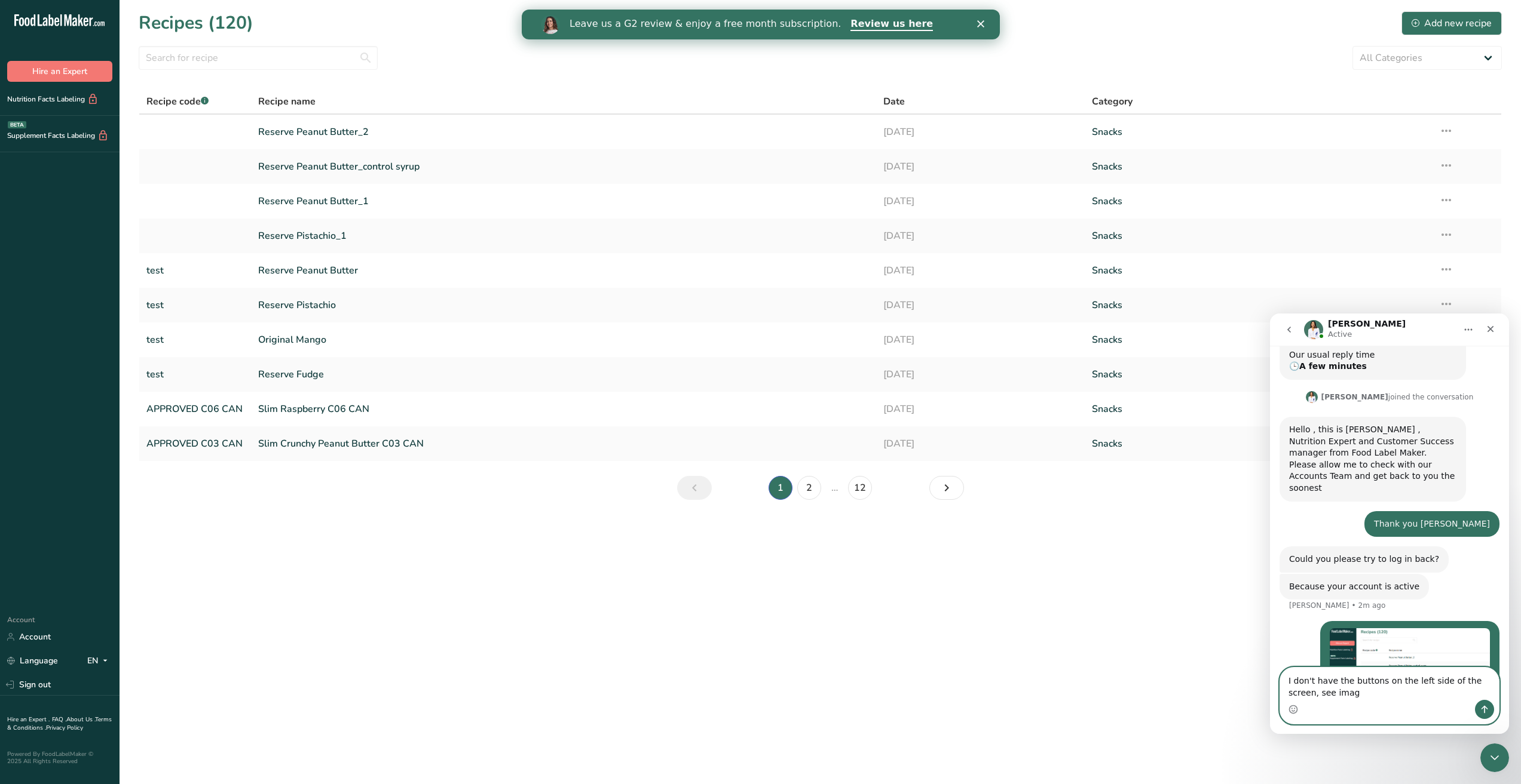
type textarea "I don't have the buttons on the left side of the screen, see image"
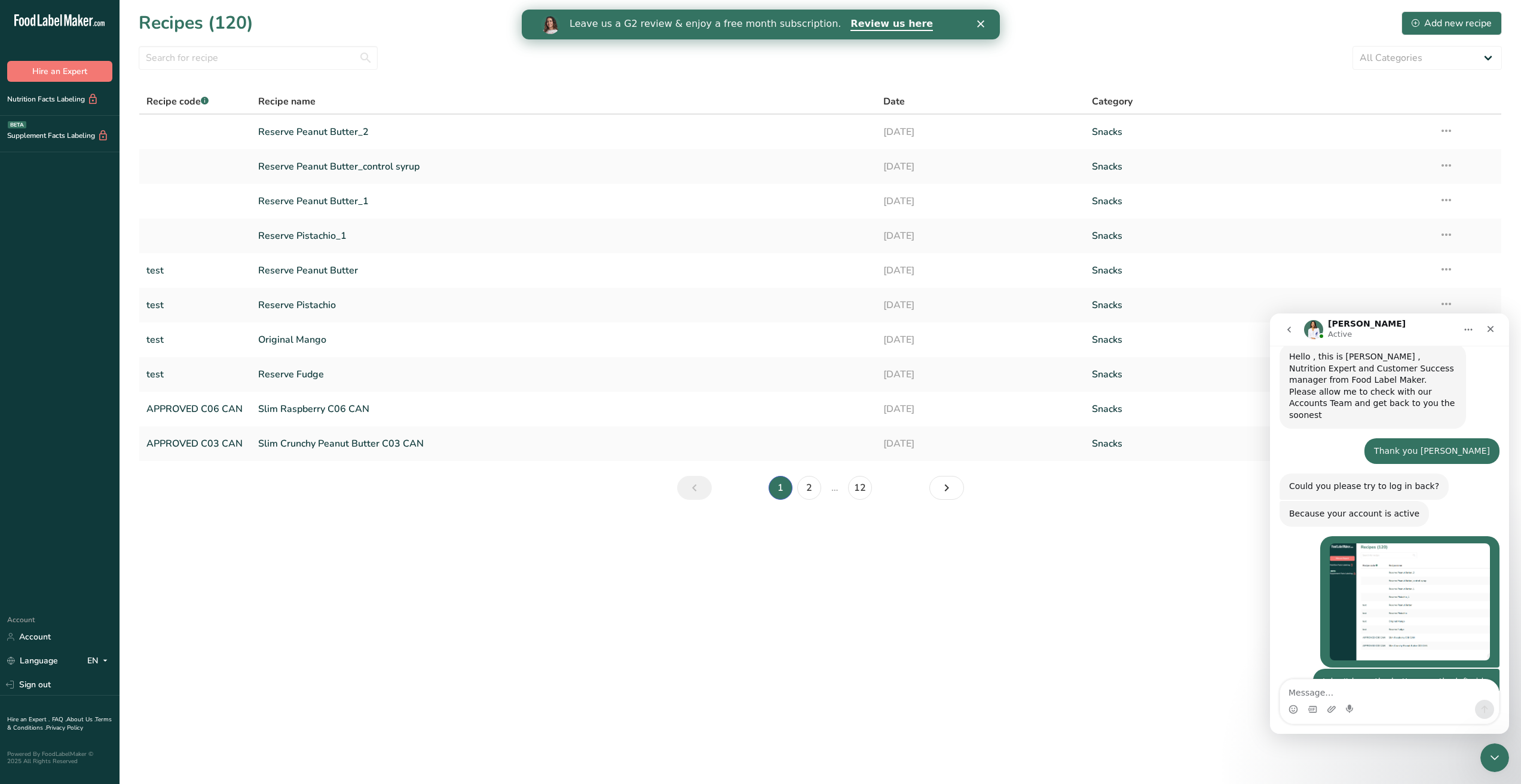
scroll to position [1158, 0]
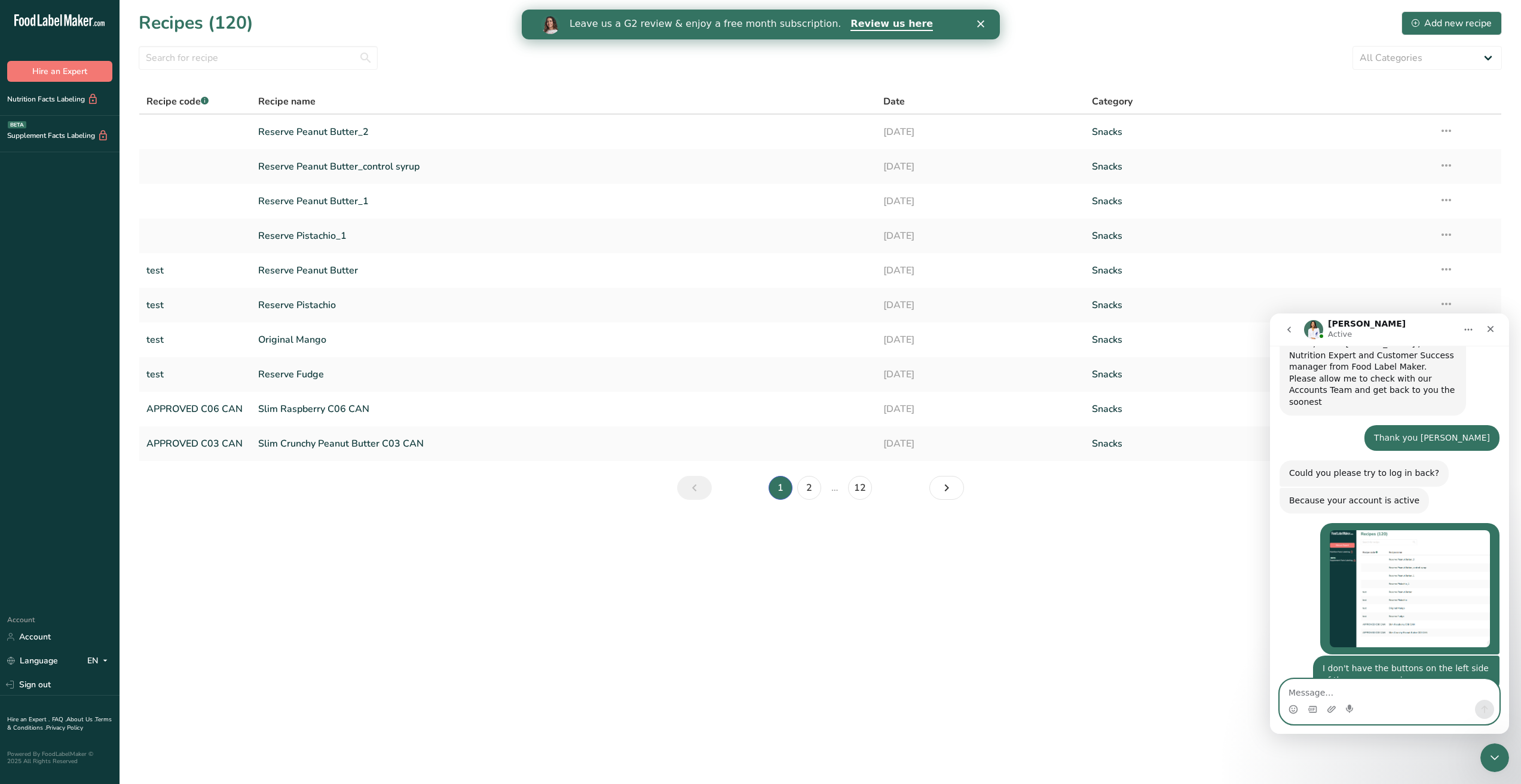
click at [1312, 692] on textarea "Message…" at bounding box center [1389, 690] width 219 height 21
type textarea "Thank you"
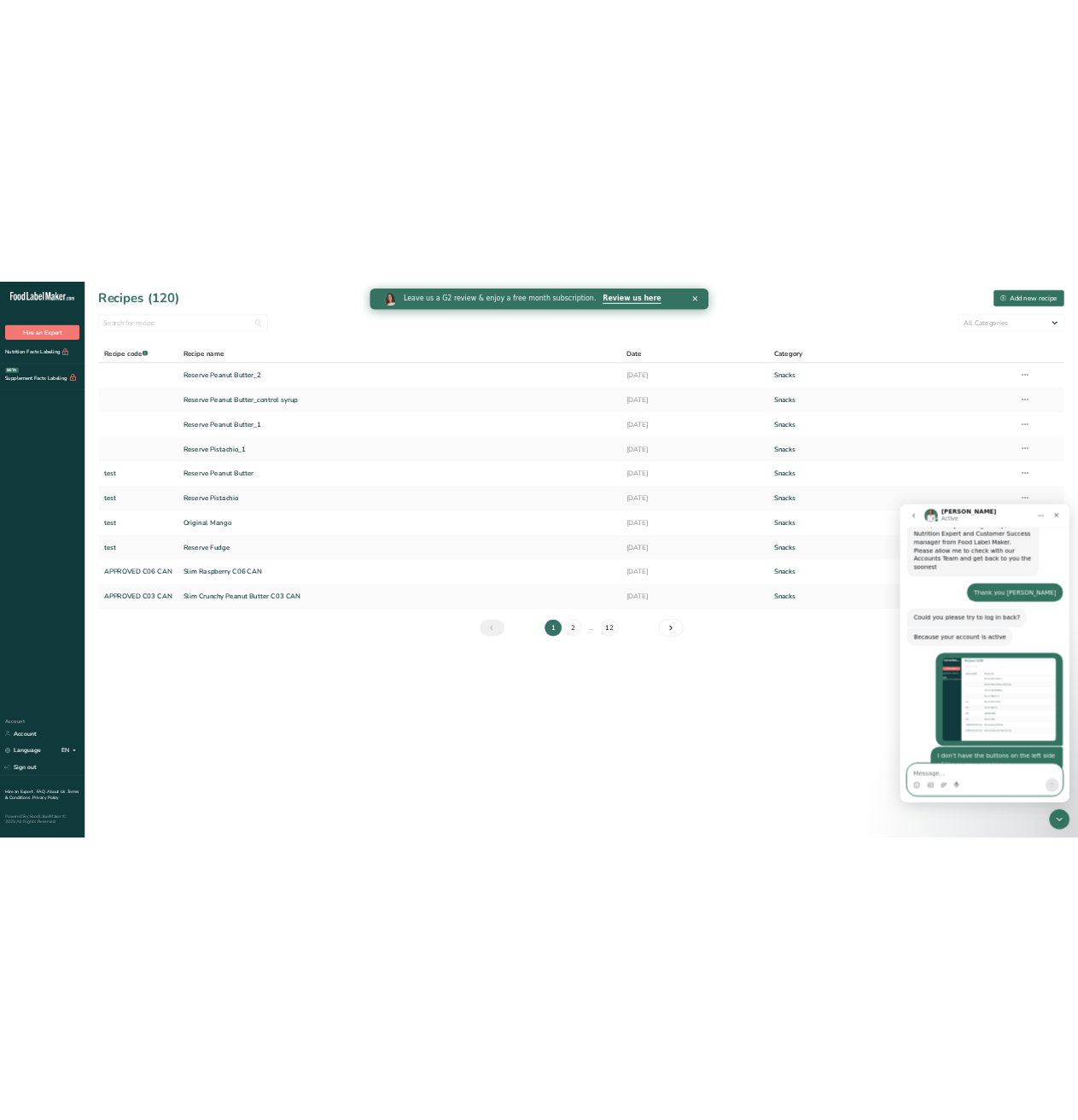
scroll to position [1707, 0]
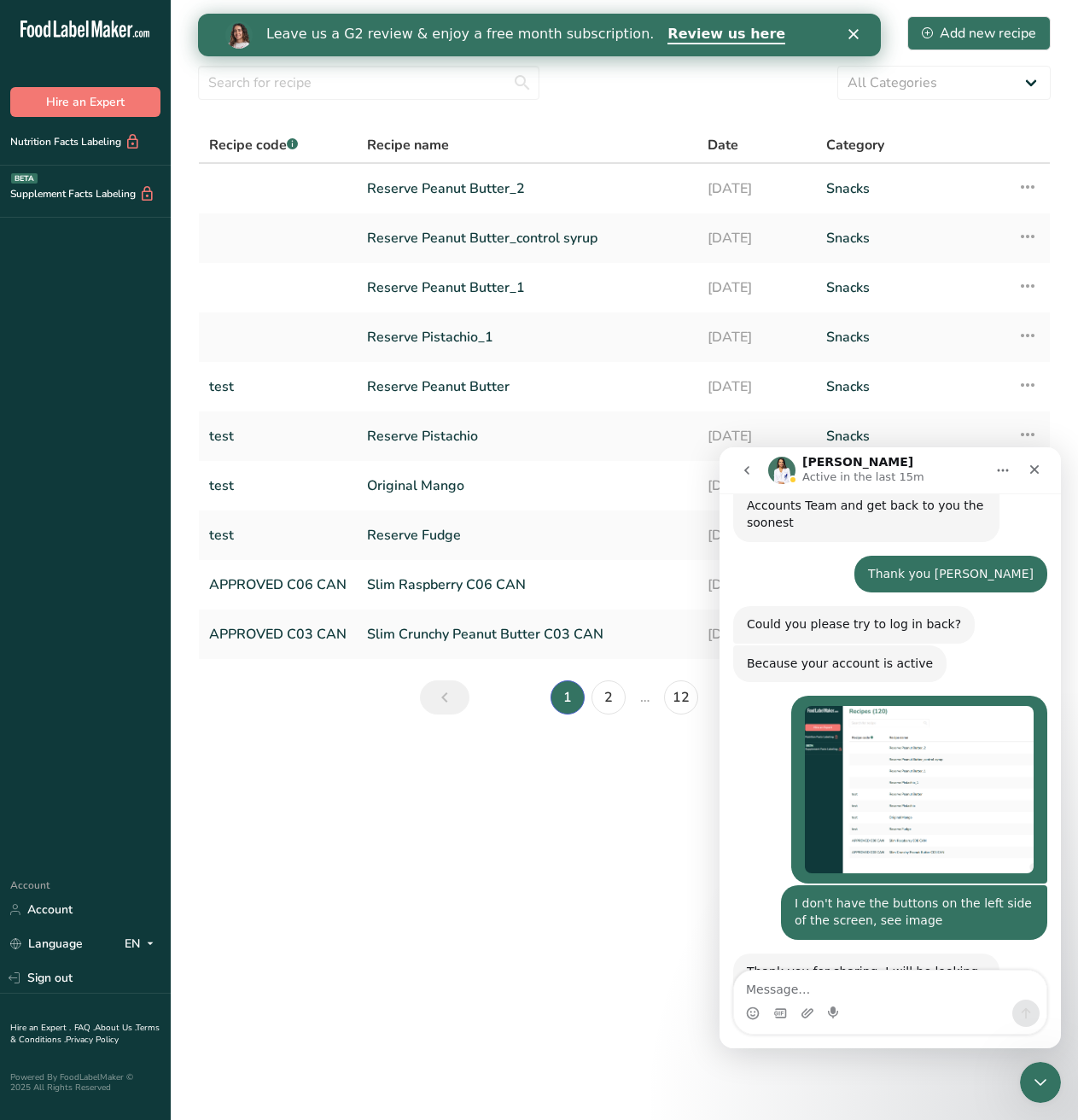
click at [359, 850] on main "Recipes (120) Add new recipe All Categories Baked Goods [GEOGRAPHIC_DATA] Confe…" at bounding box center [539, 560] width 1078 height 1120
click at [65, 964] on link "Sign out" at bounding box center [85, 979] width 171 height 30
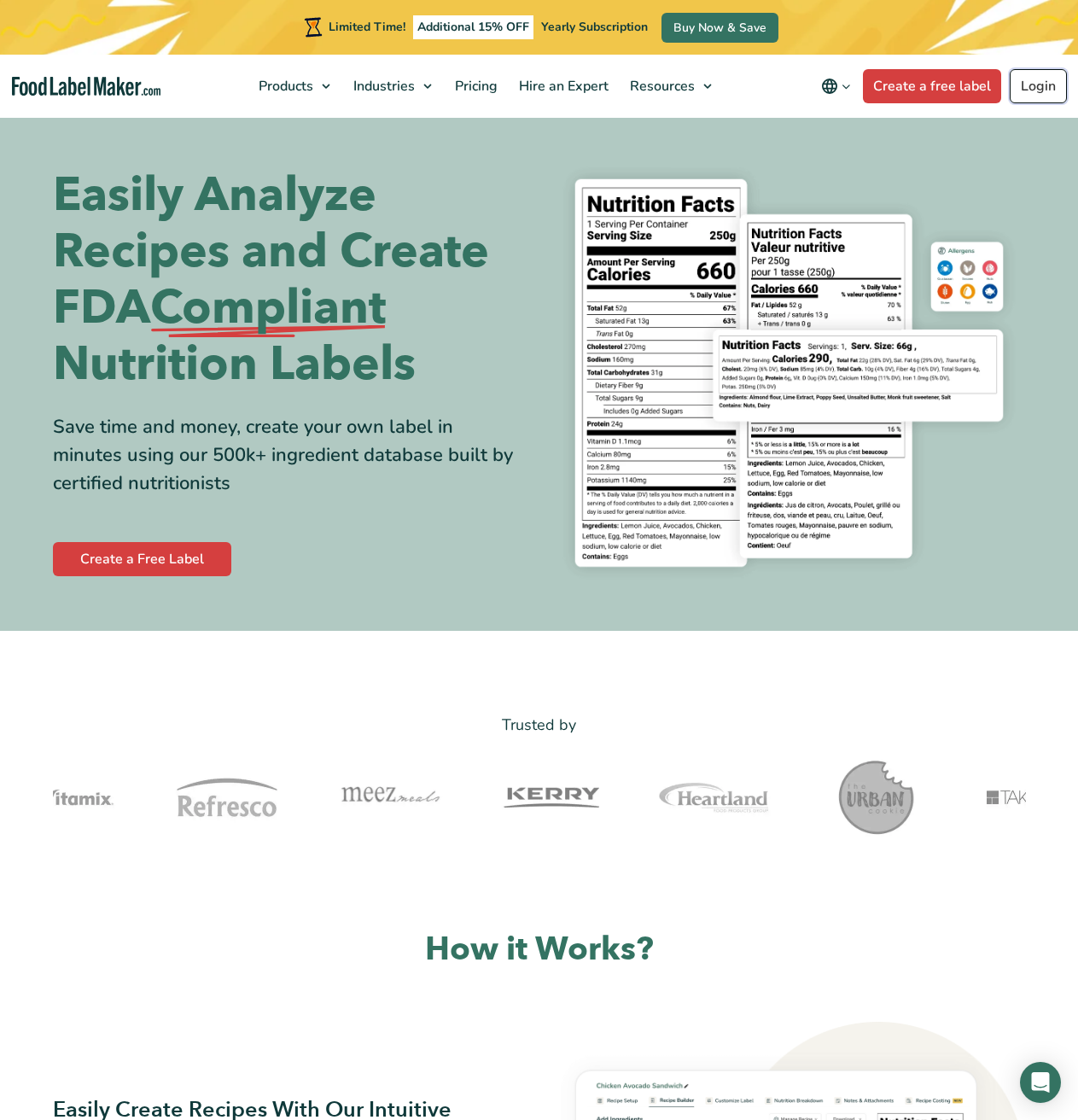
click at [1022, 95] on link "Login" at bounding box center [1038, 86] width 57 height 34
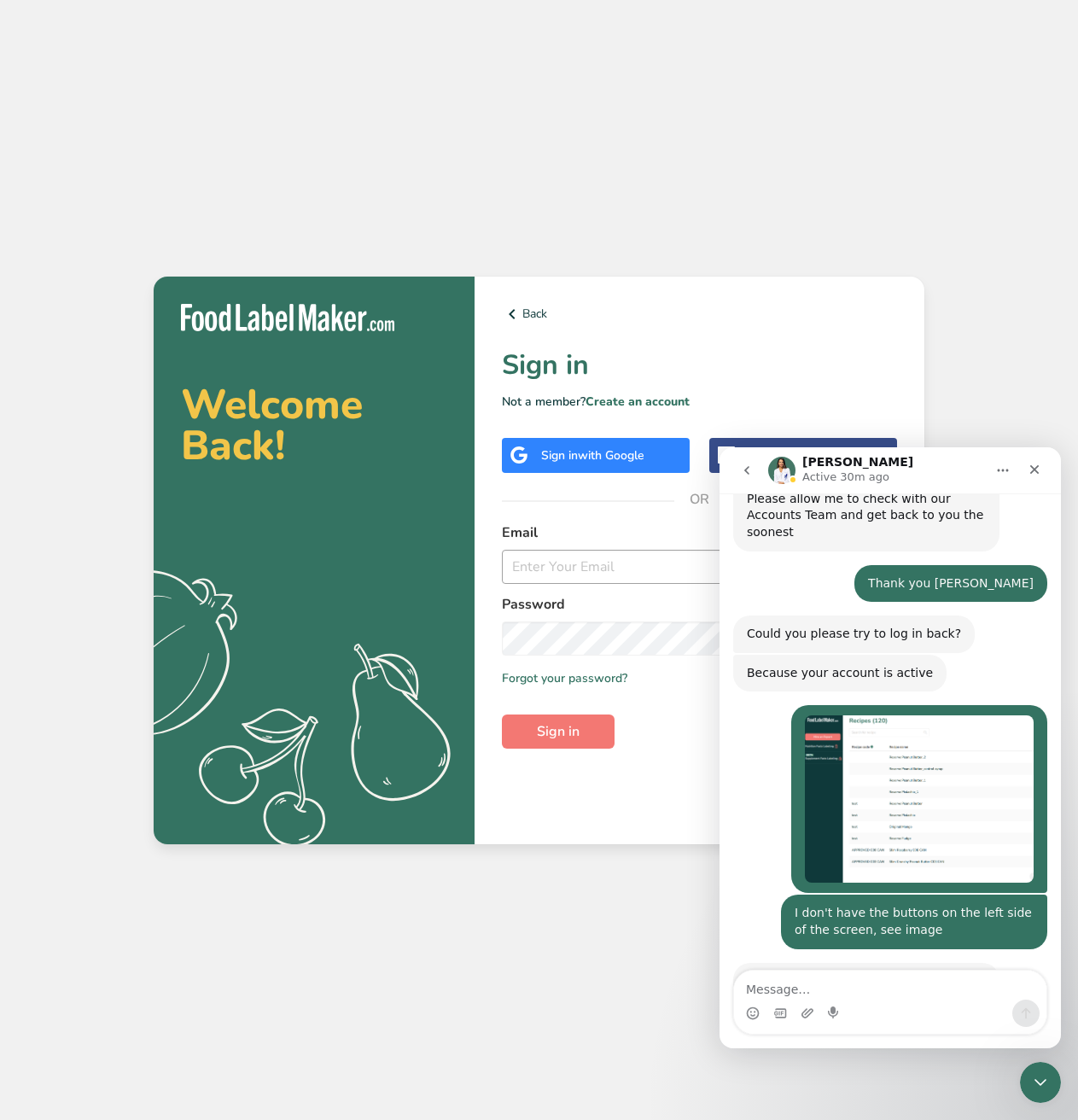
scroll to position [1707, 0]
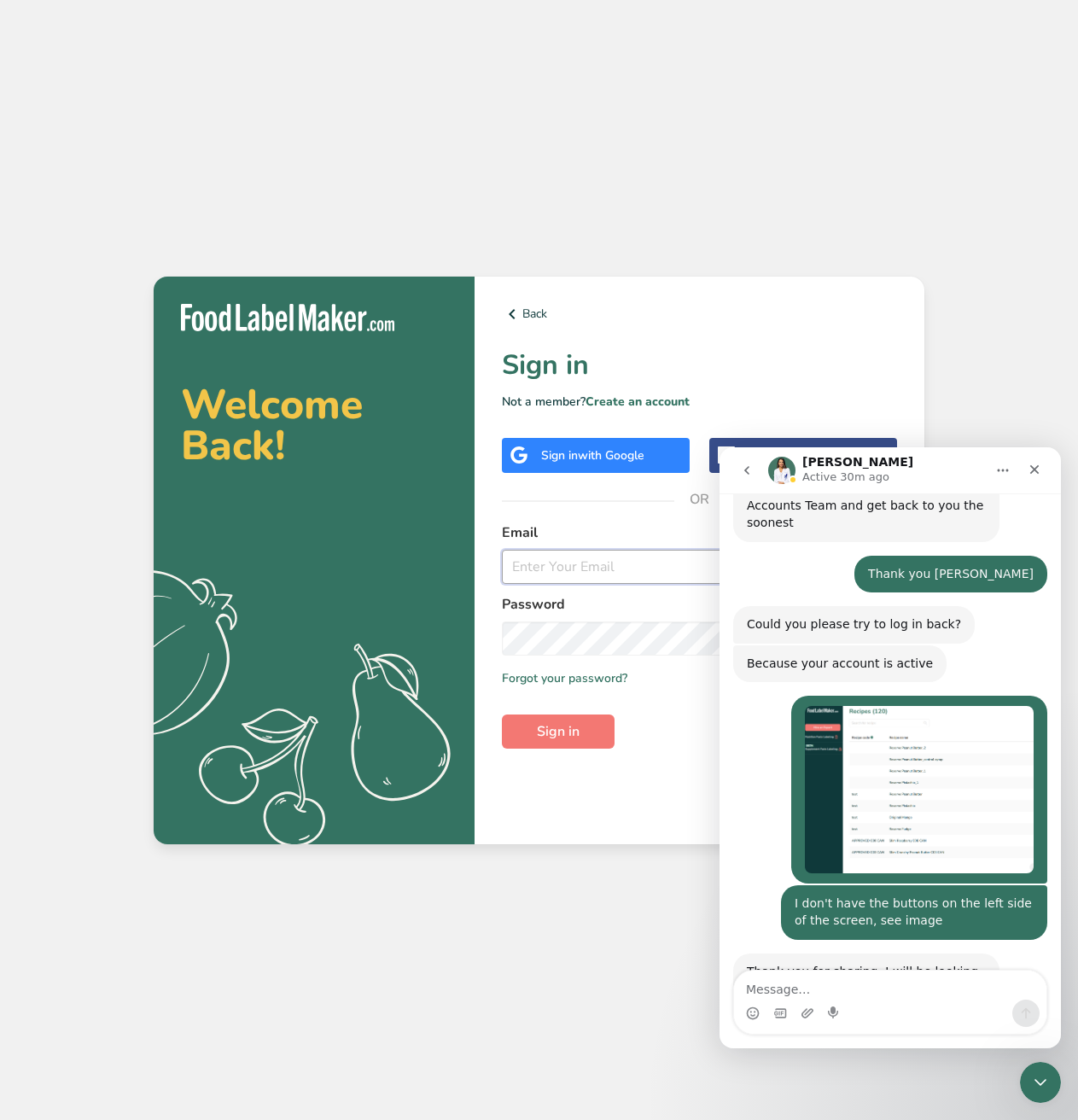
click at [548, 561] on input "email" at bounding box center [699, 567] width 395 height 34
type input "[EMAIL_ADDRESS][DOMAIN_NAME]"
drag, startPoint x: 547, startPoint y: 739, endPoint x: 548, endPoint y: 730, distance: 9.1
click at [548, 735] on span "Sign in" at bounding box center [558, 732] width 43 height 21
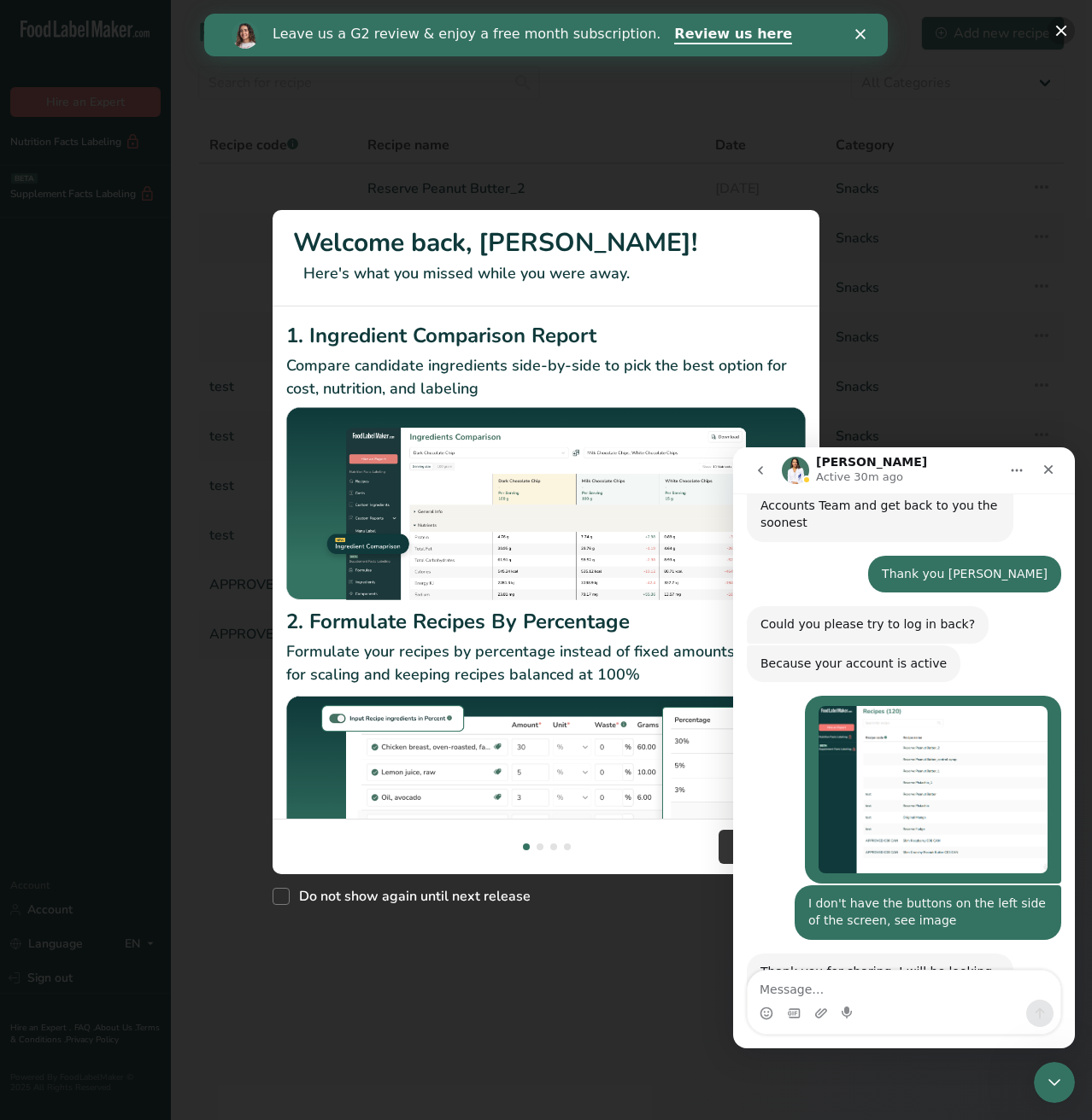
click at [1054, 30] on button "New Features" at bounding box center [1061, 30] width 27 height 27
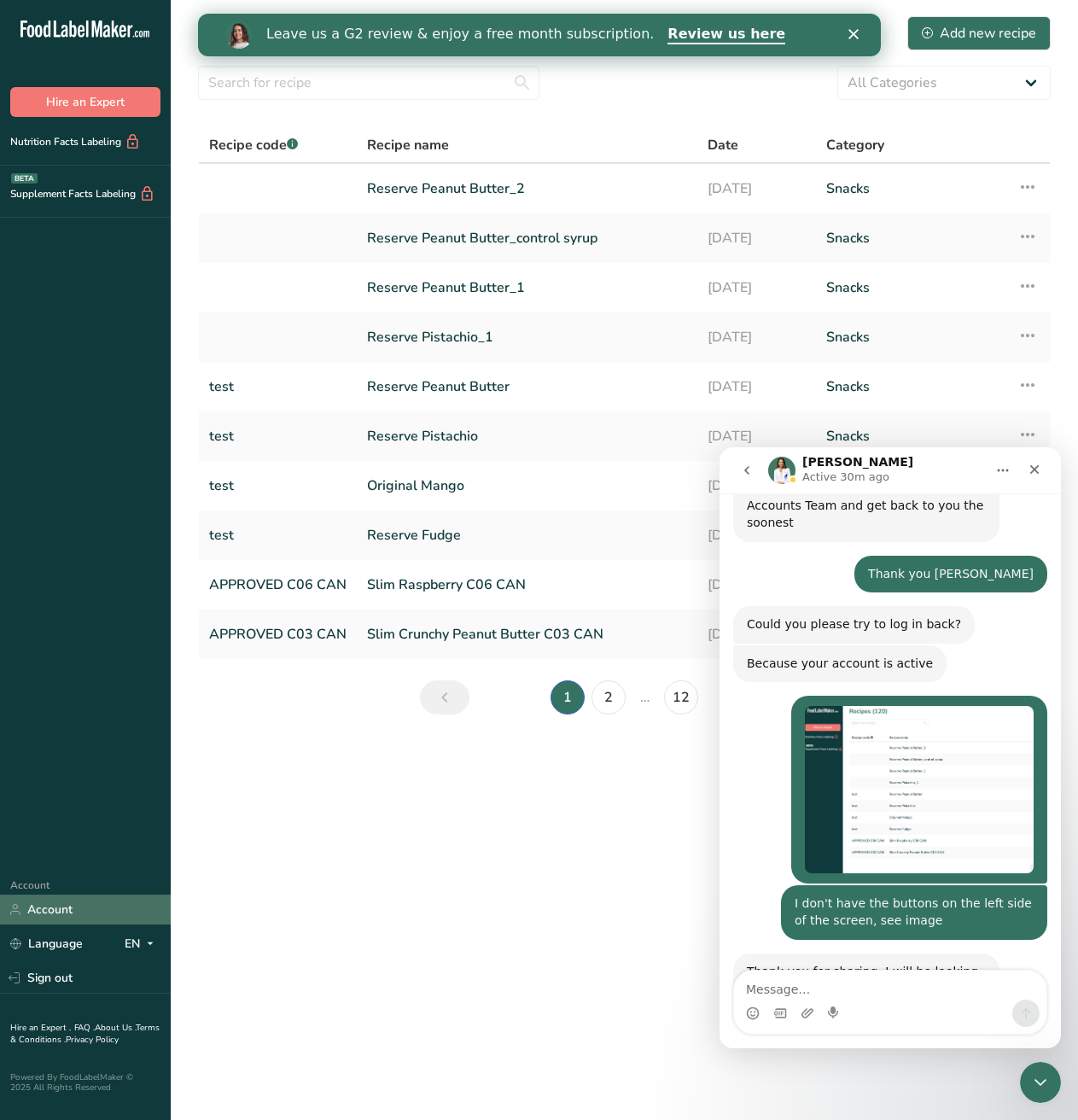
click at [70, 894] on link "Account" at bounding box center [85, 910] width 171 height 30
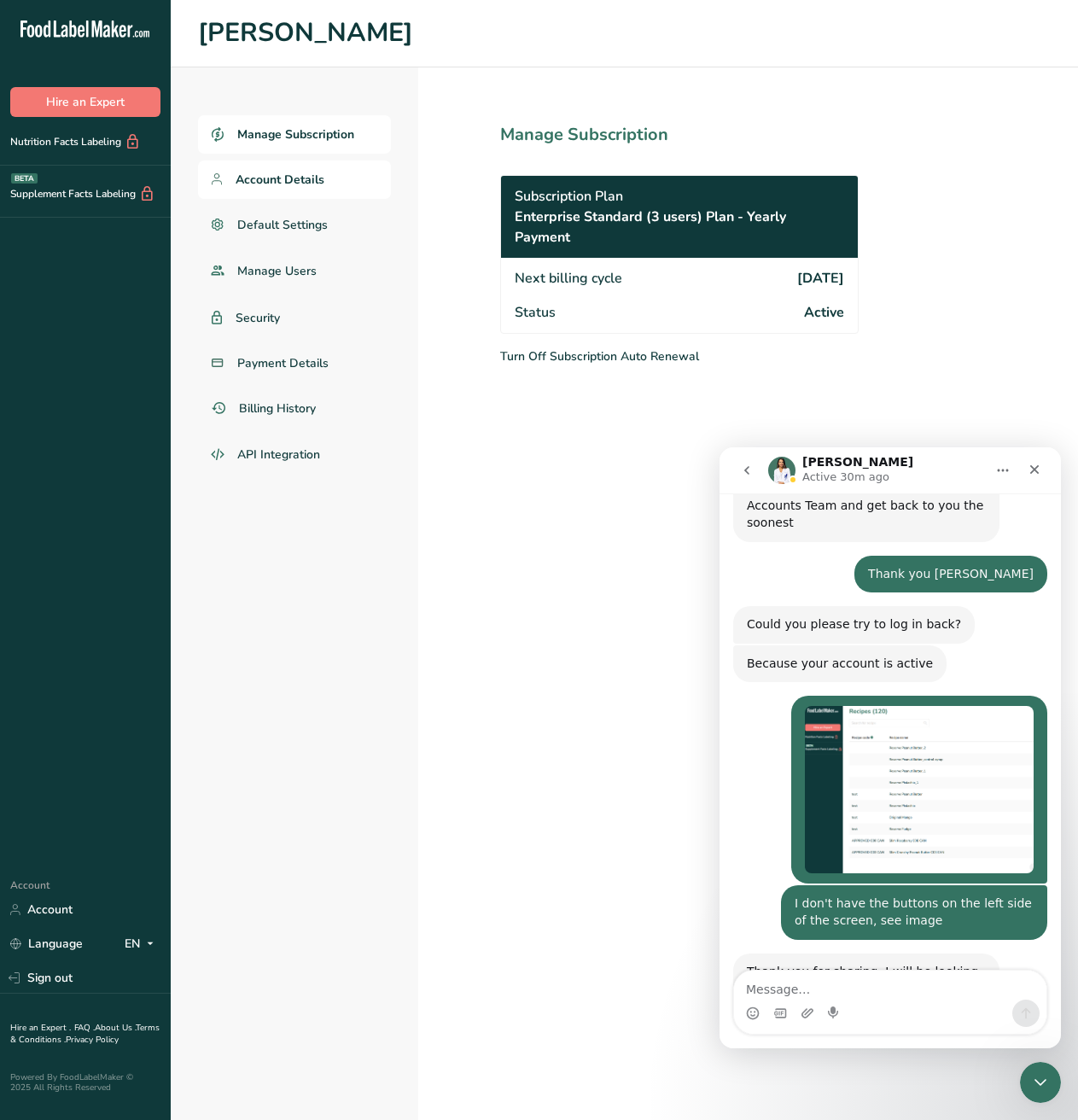
click at [282, 181] on span "Account Details" at bounding box center [280, 179] width 89 height 18
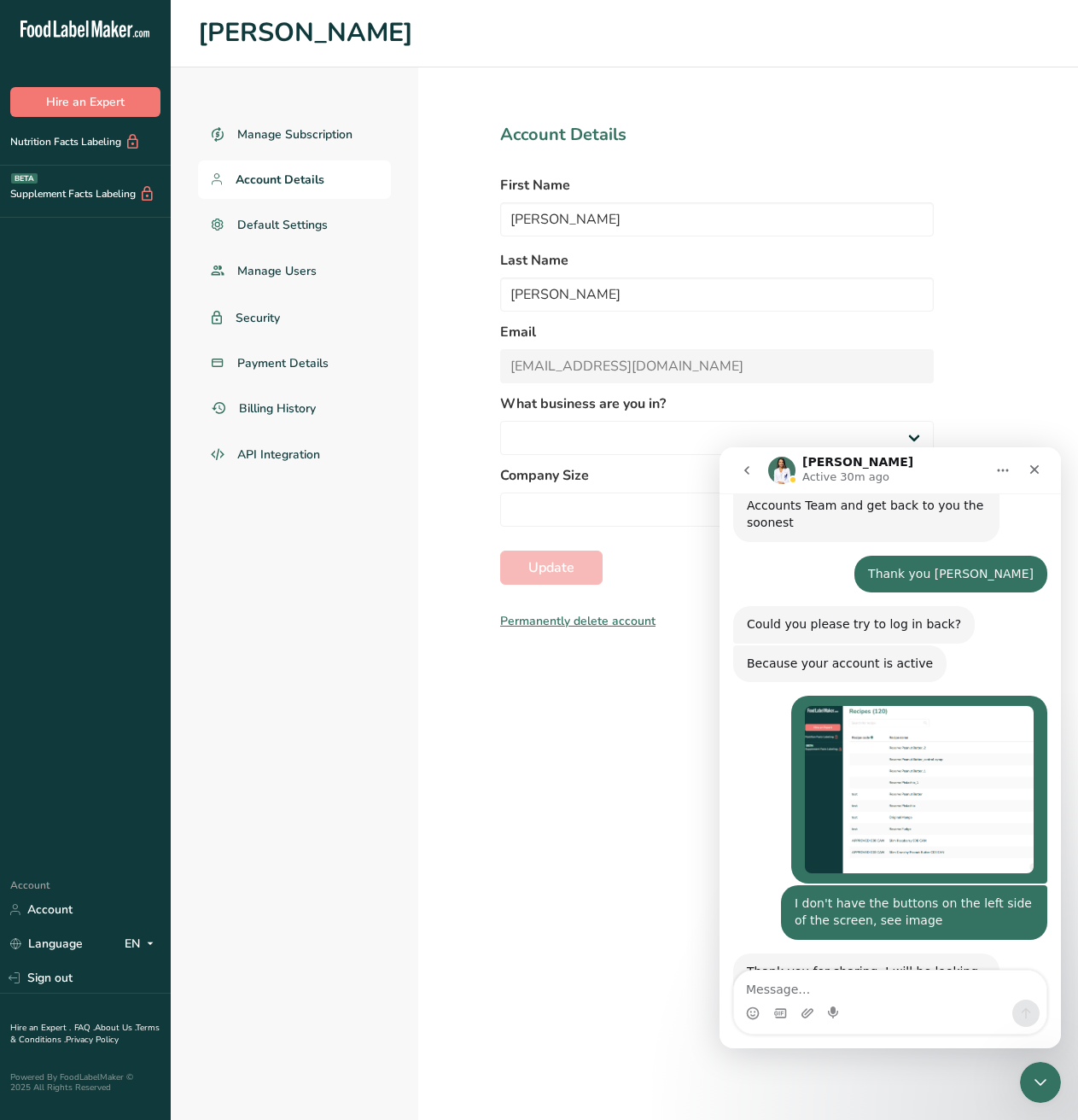
select select "2"
click at [283, 226] on span "Default Settings" at bounding box center [283, 225] width 91 height 18
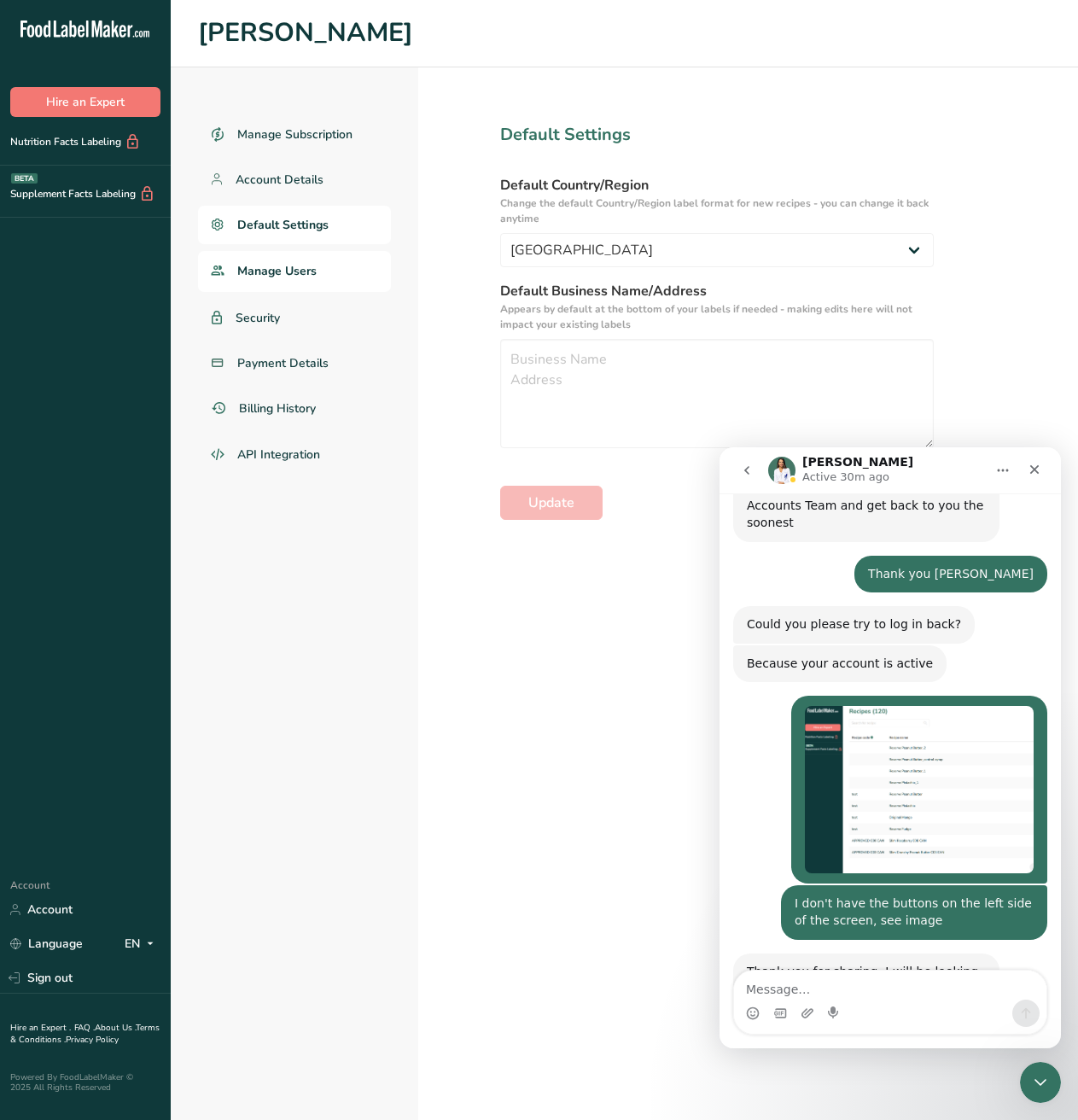
click at [304, 271] on span "Manage Users" at bounding box center [278, 271] width 80 height 18
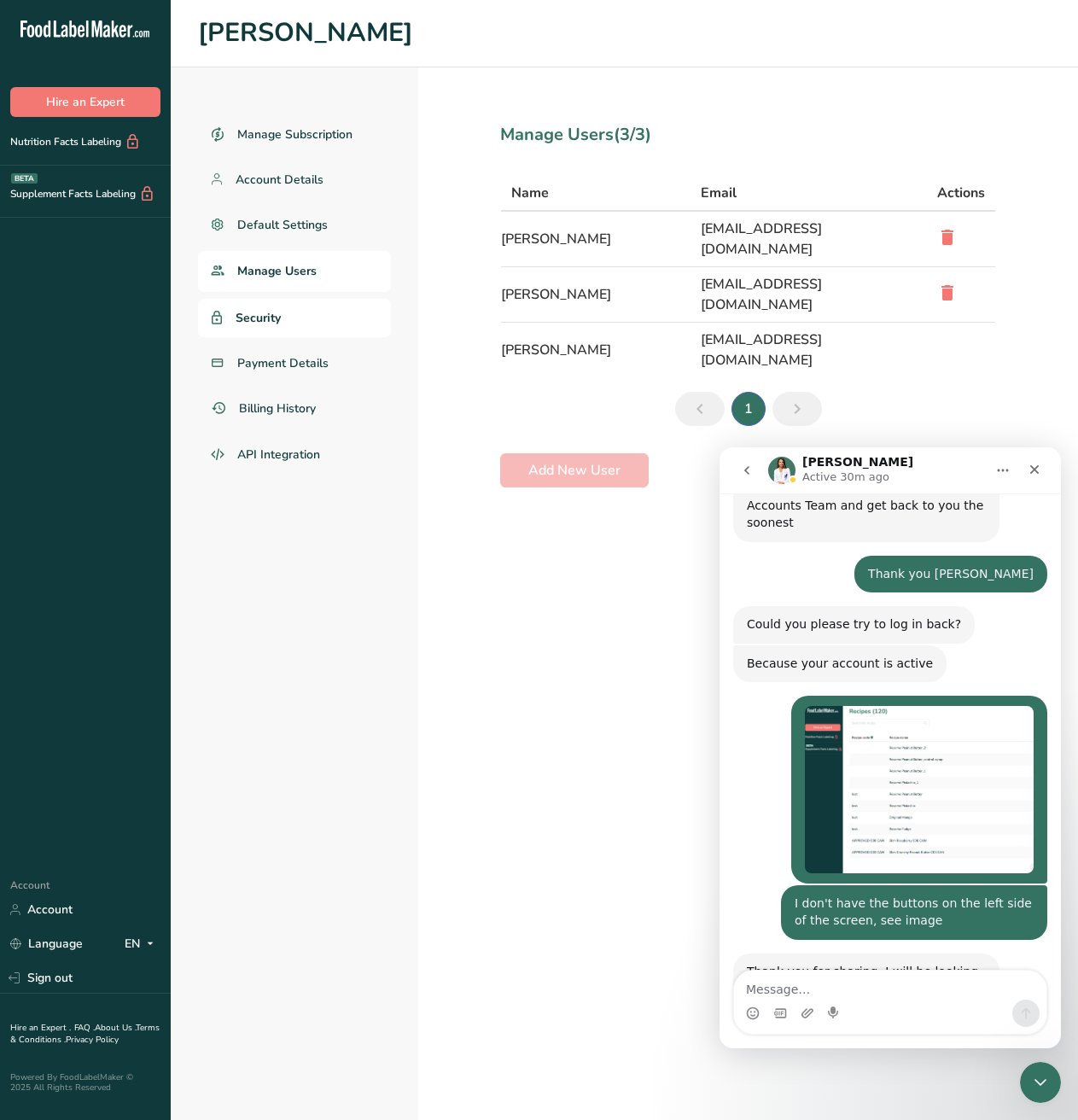
click at [294, 314] on link "Security" at bounding box center [295, 317] width 193 height 39
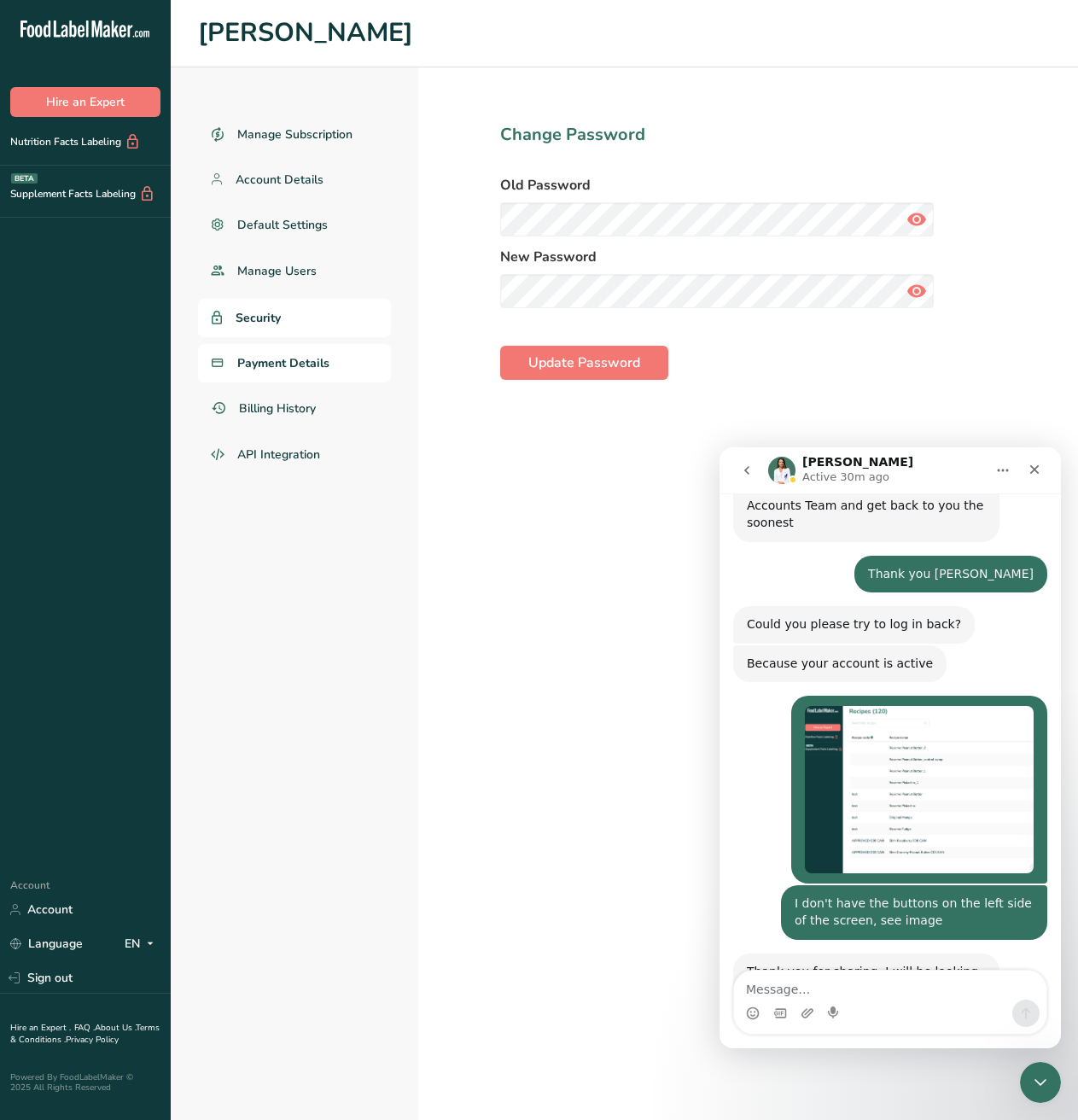
click at [297, 363] on span "Payment Details" at bounding box center [283, 363] width 92 height 18
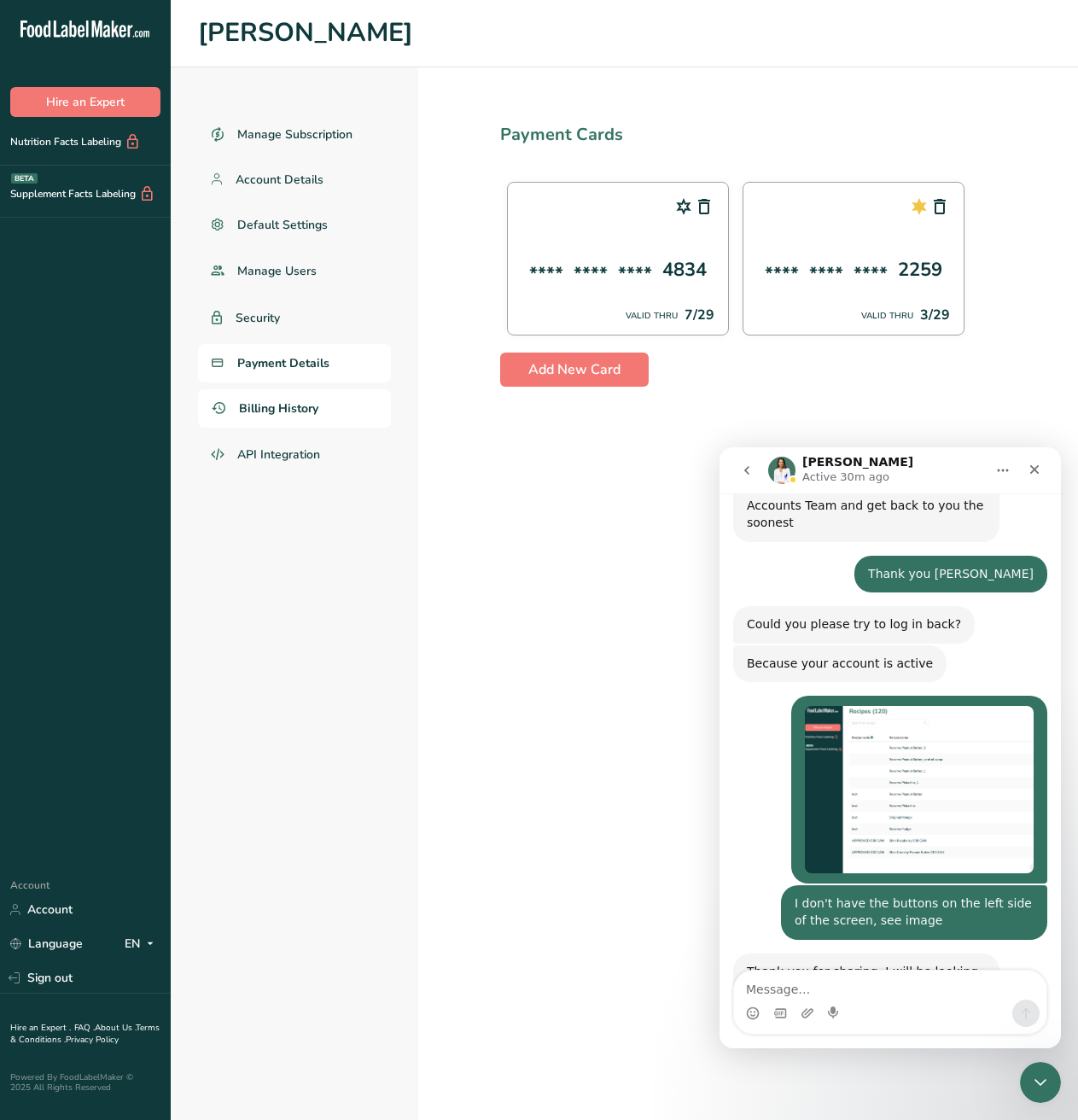
click at [314, 407] on span "Billing History" at bounding box center [278, 408] width 80 height 18
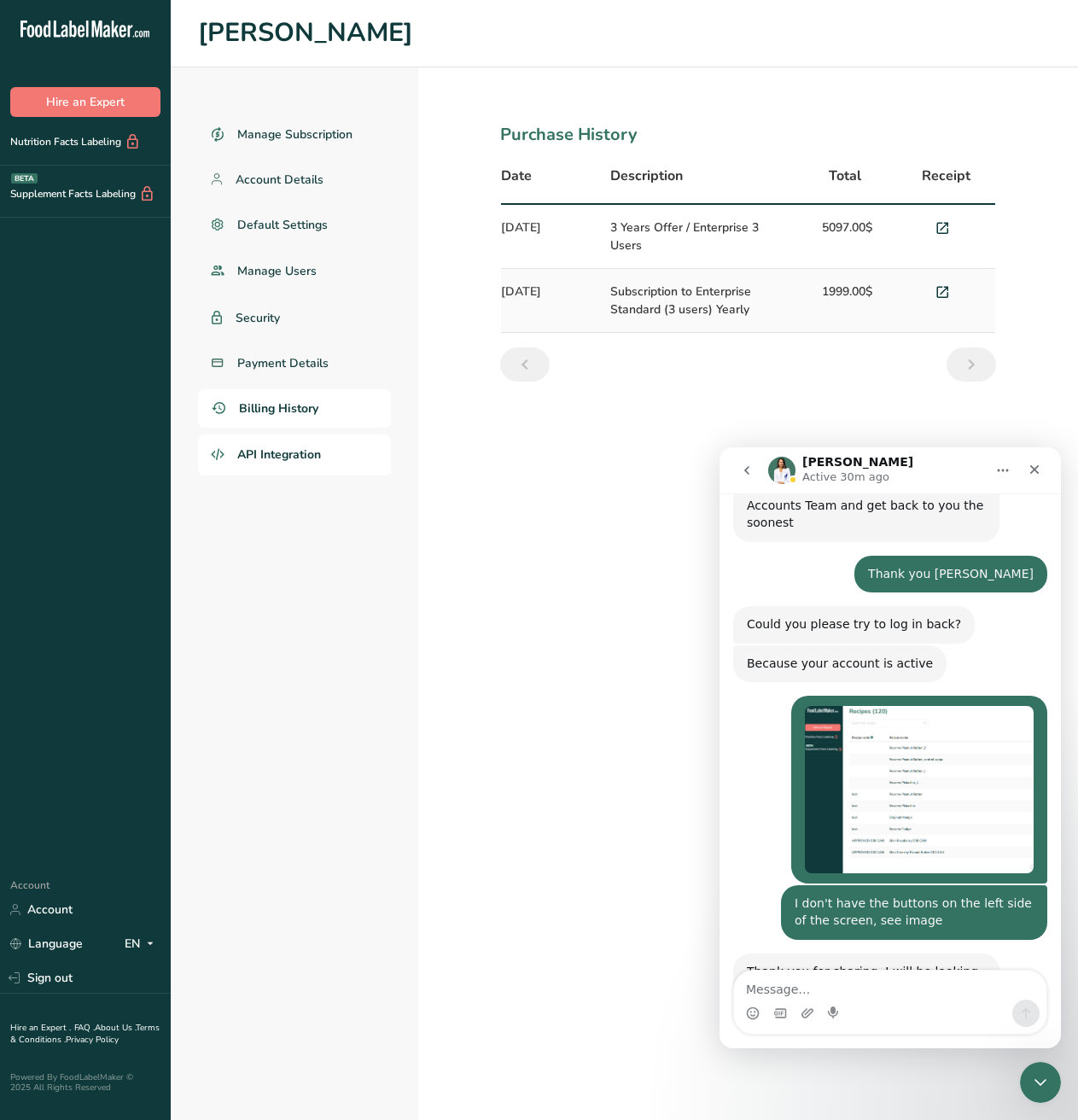
click at [325, 446] on link "API Integration" at bounding box center [295, 455] width 193 height 41
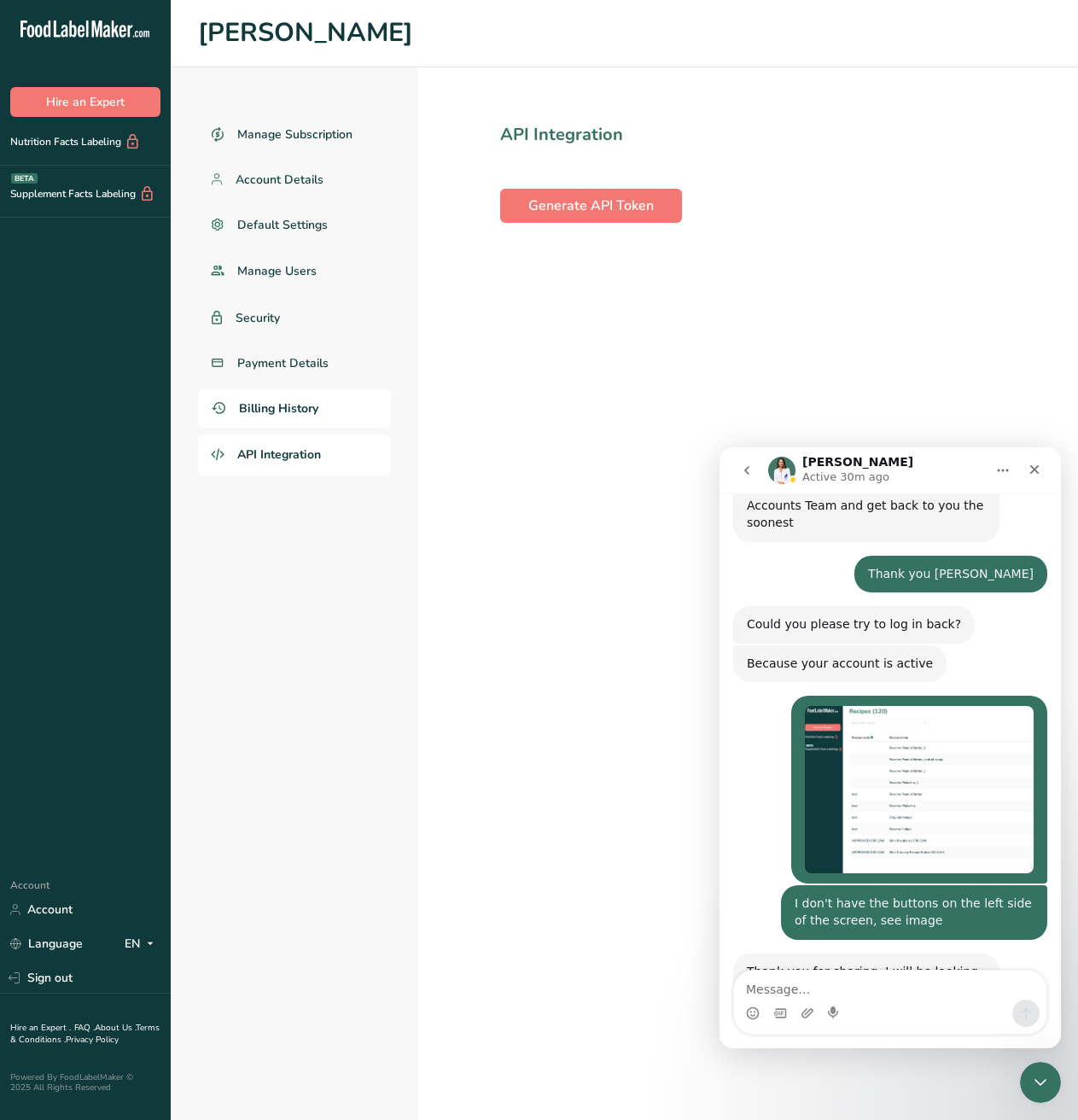
click at [311, 426] on link "Billing History" at bounding box center [295, 408] width 193 height 39
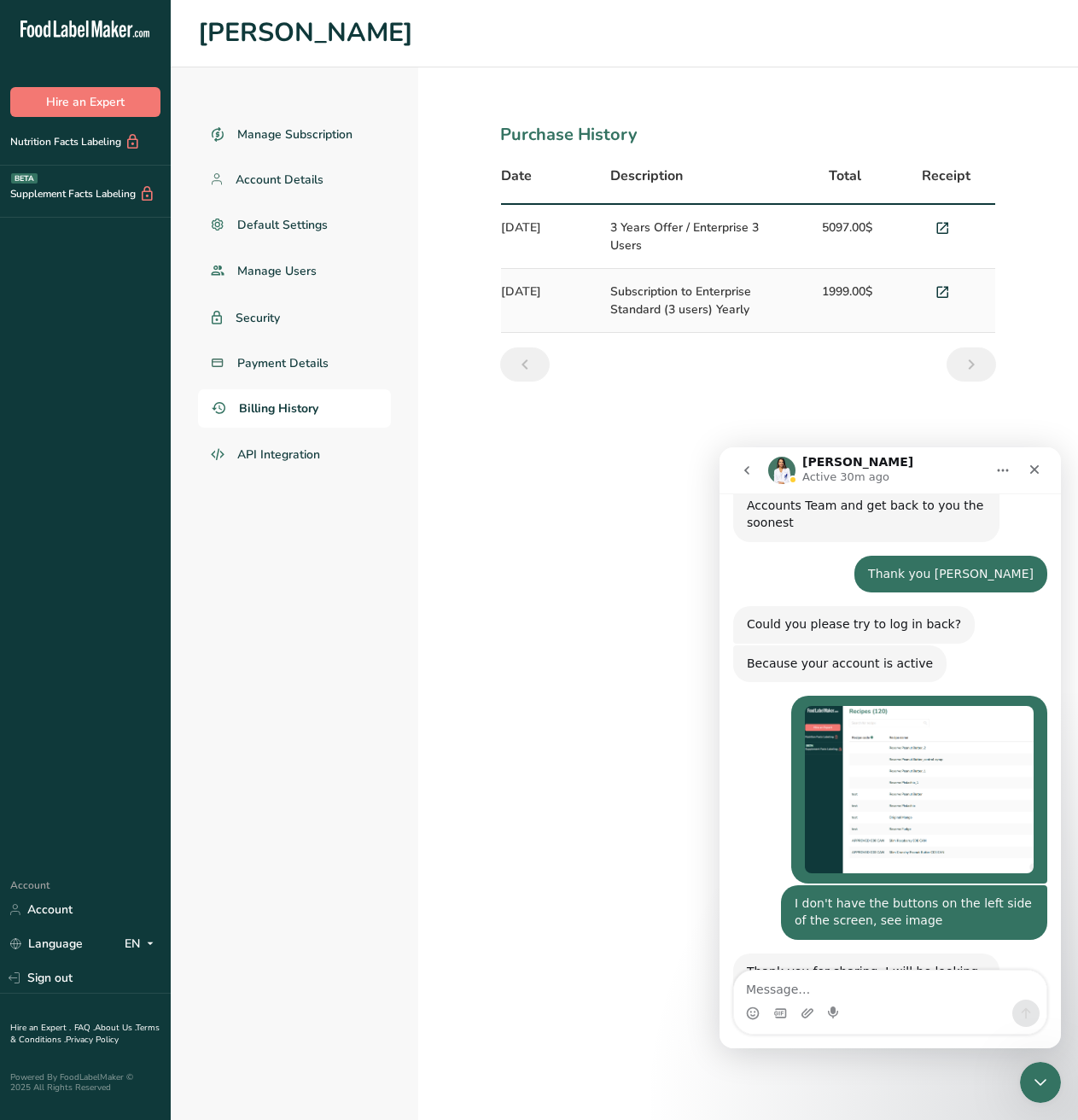
click at [186, 552] on div "Manage Subscription Account Details Default Settings Manage Users Security Paym…" at bounding box center [294, 593] width 247 height 1053
click at [374, 33] on h1 "Brian Carman" at bounding box center [624, 32] width 853 height 39
